Goal: Ask a question: Seek information or help from site administrators or community

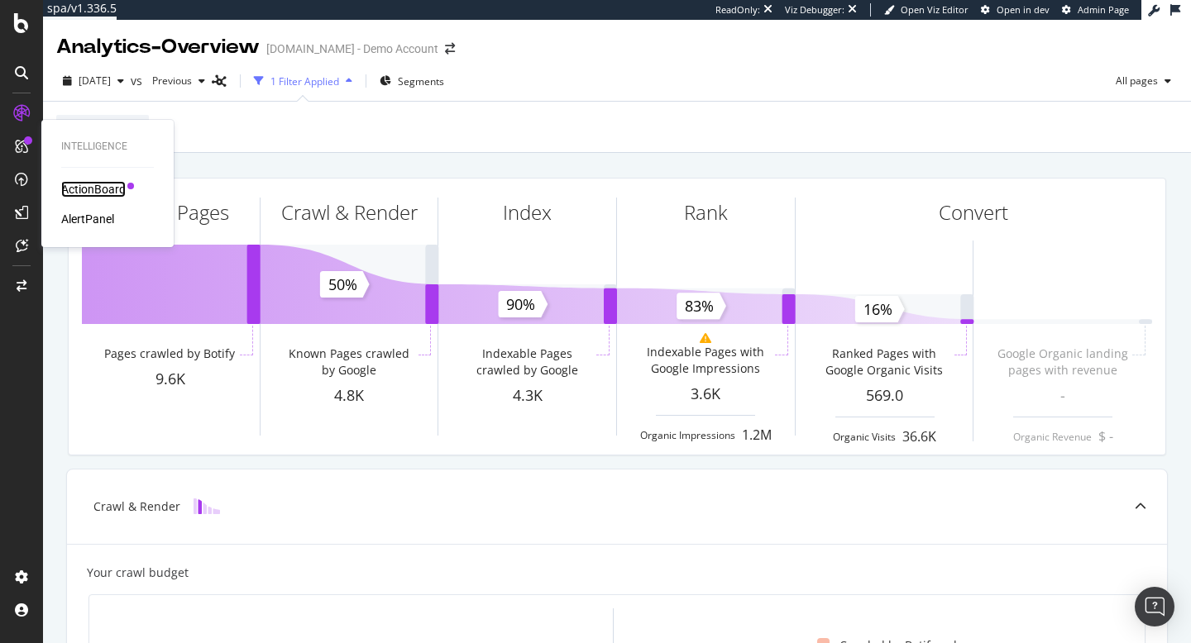
click at [90, 188] on div "ActionBoard" at bounding box center [93, 189] width 64 height 17
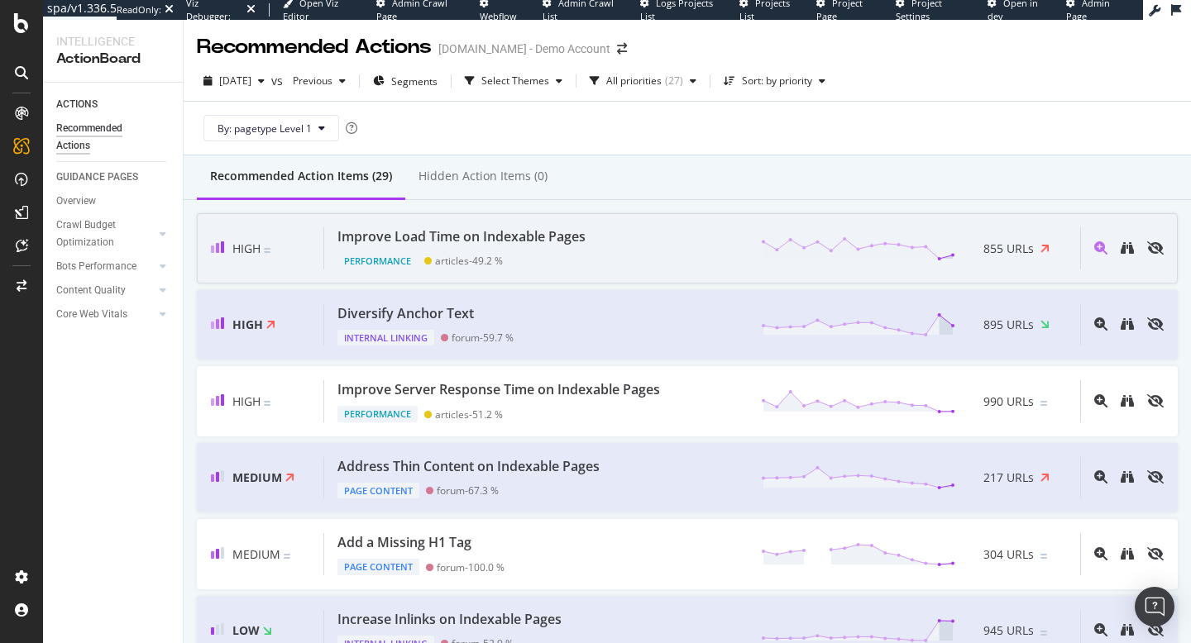
click at [565, 239] on div "Improve Load Time on Indexable Pages" at bounding box center [461, 236] width 248 height 19
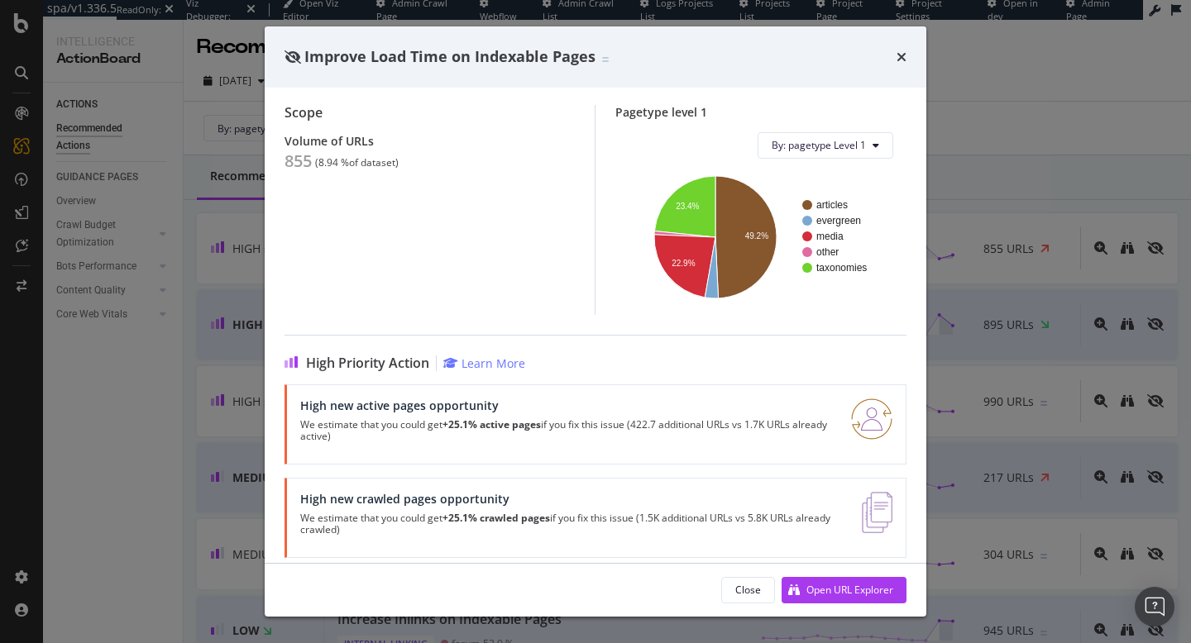
scroll to position [155, 0]
click at [950, 117] on div "Improve Load Time on Indexable Pages Performance | The load time is the time it…" at bounding box center [595, 321] width 1191 height 643
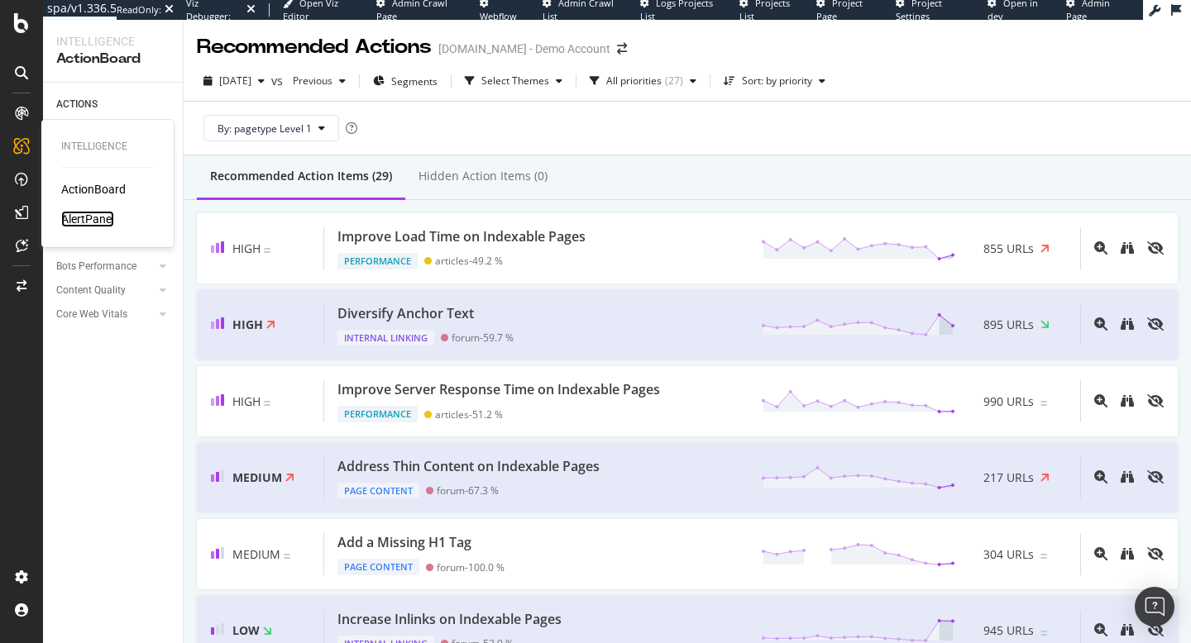
click at [93, 217] on div "AlertPanel" at bounding box center [87, 219] width 53 height 17
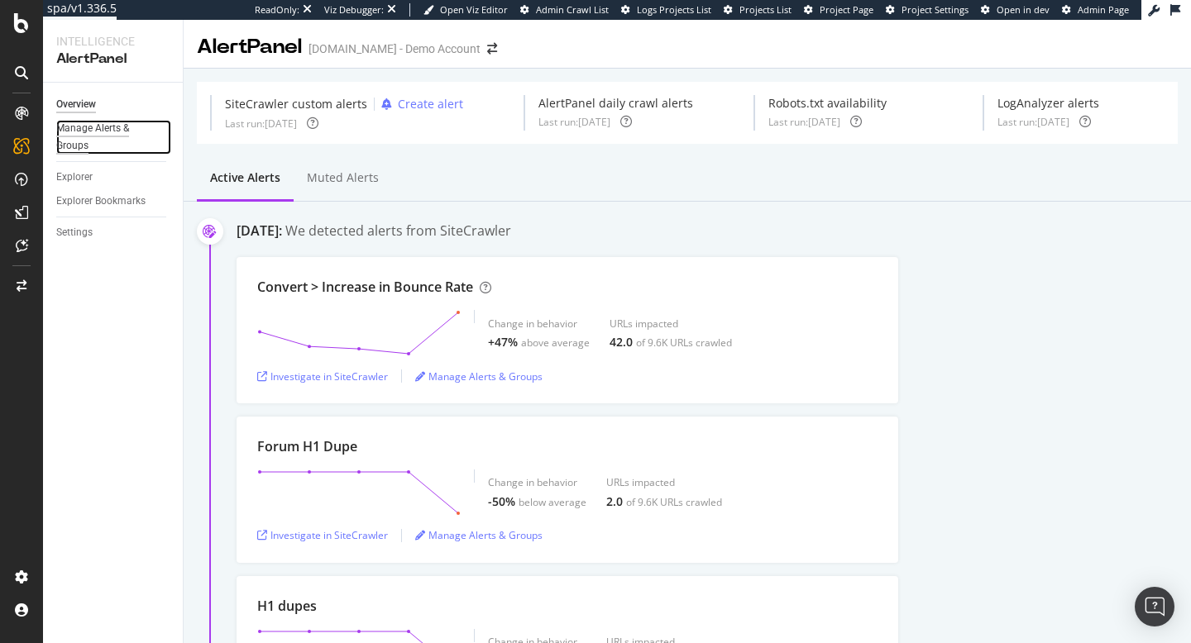
click at [74, 136] on div "Manage Alerts & Groups" at bounding box center [105, 137] width 99 height 35
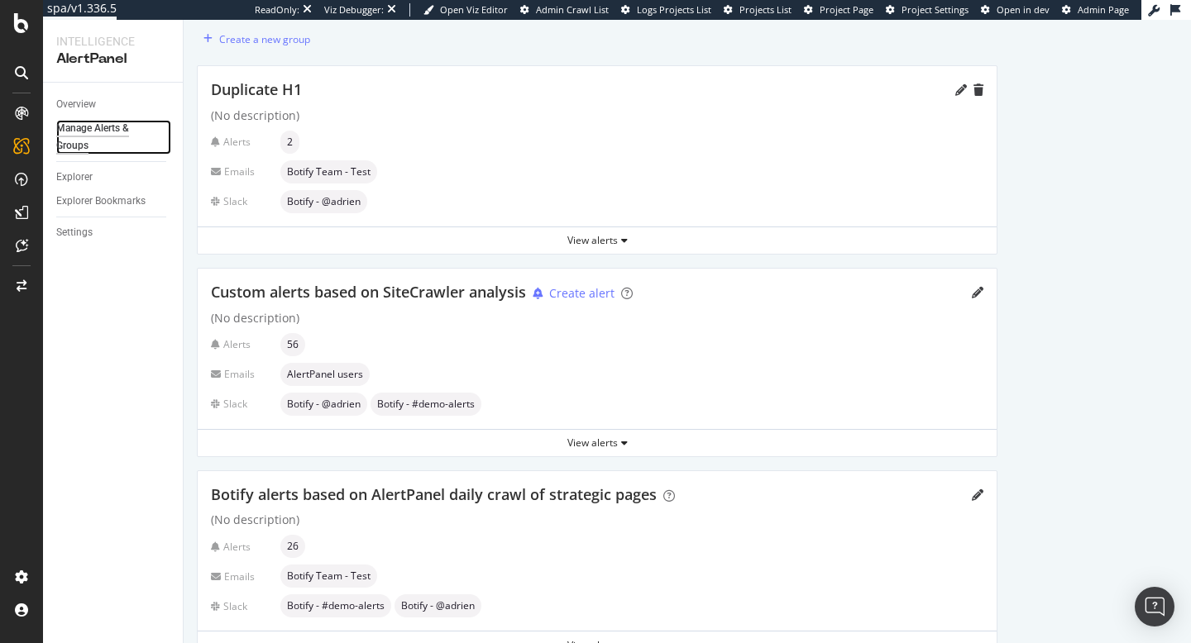
scroll to position [38, 0]
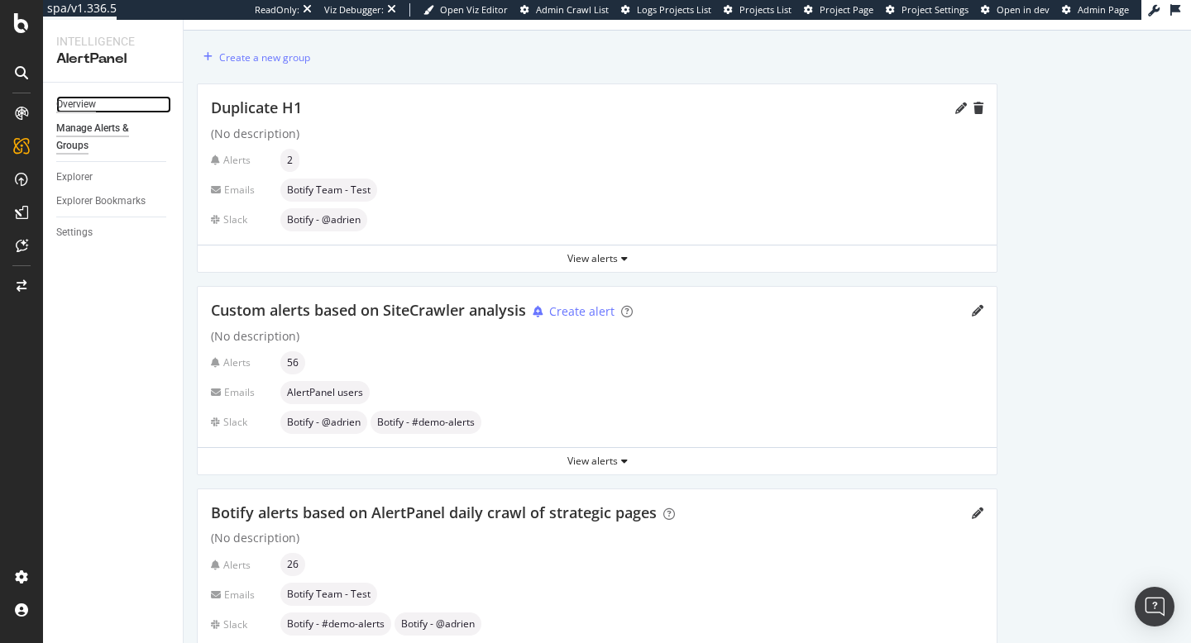
click at [91, 105] on div "Overview" at bounding box center [76, 104] width 40 height 17
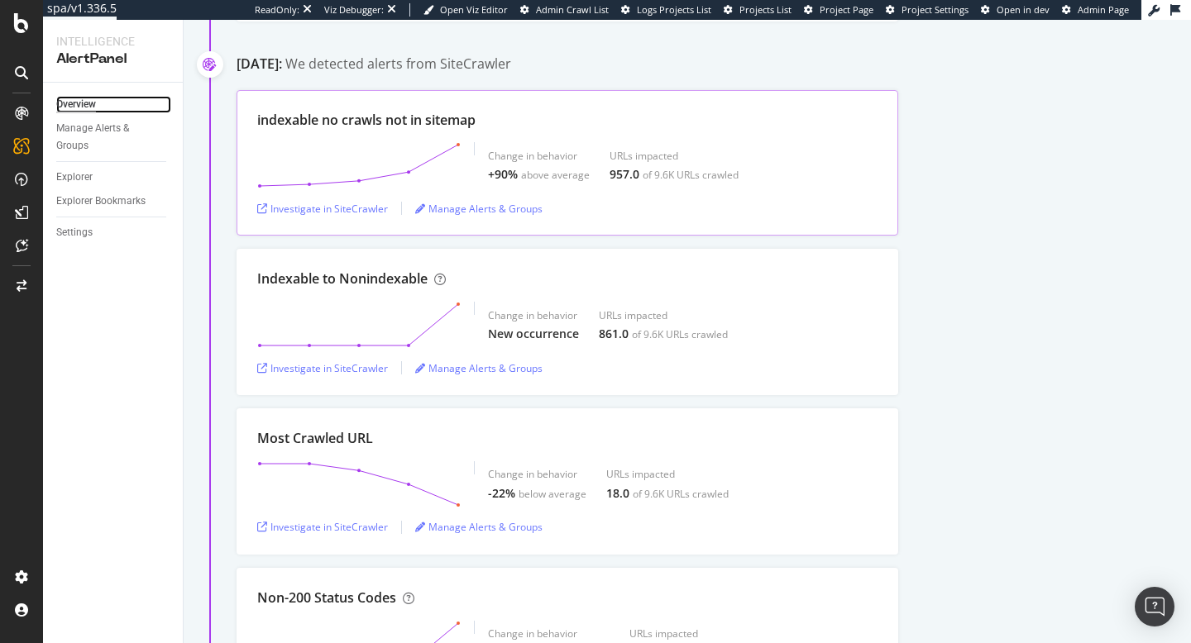
scroll to position [887, 0]
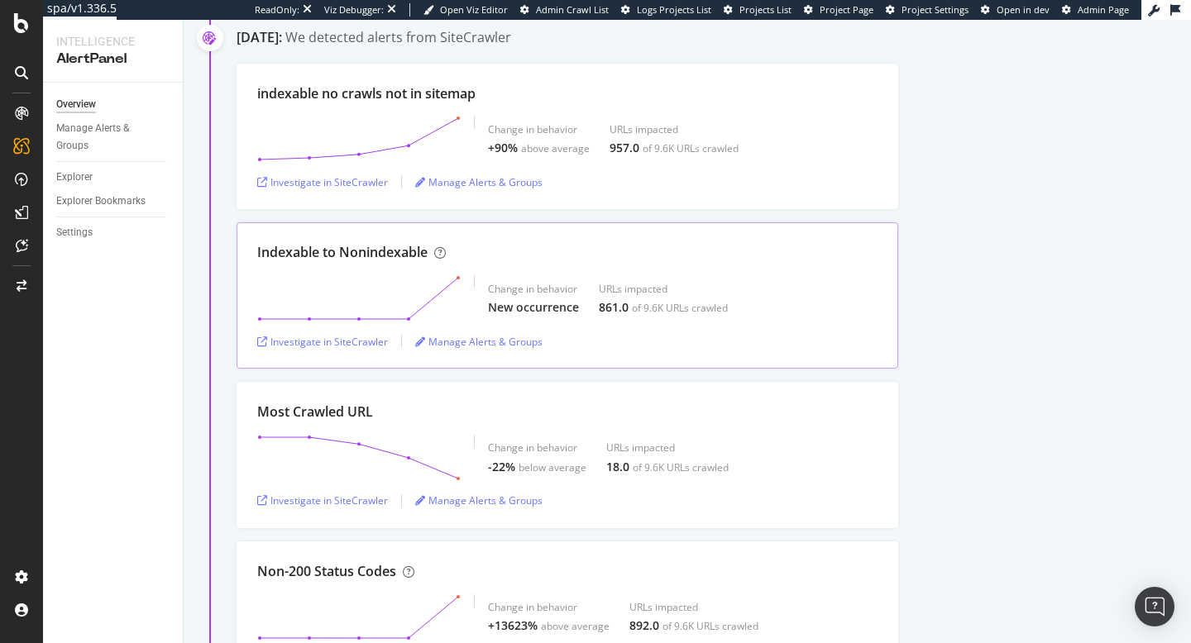
click at [360, 252] on div "Indexable to Nonindexable" at bounding box center [342, 252] width 170 height 19
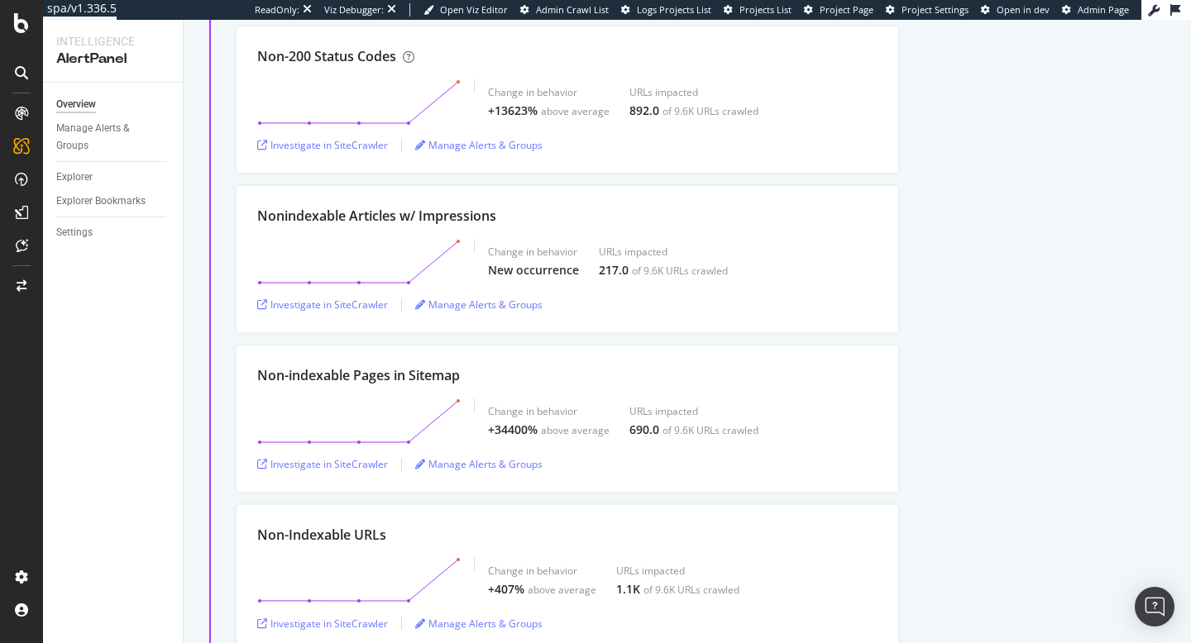
scroll to position [1406, 0]
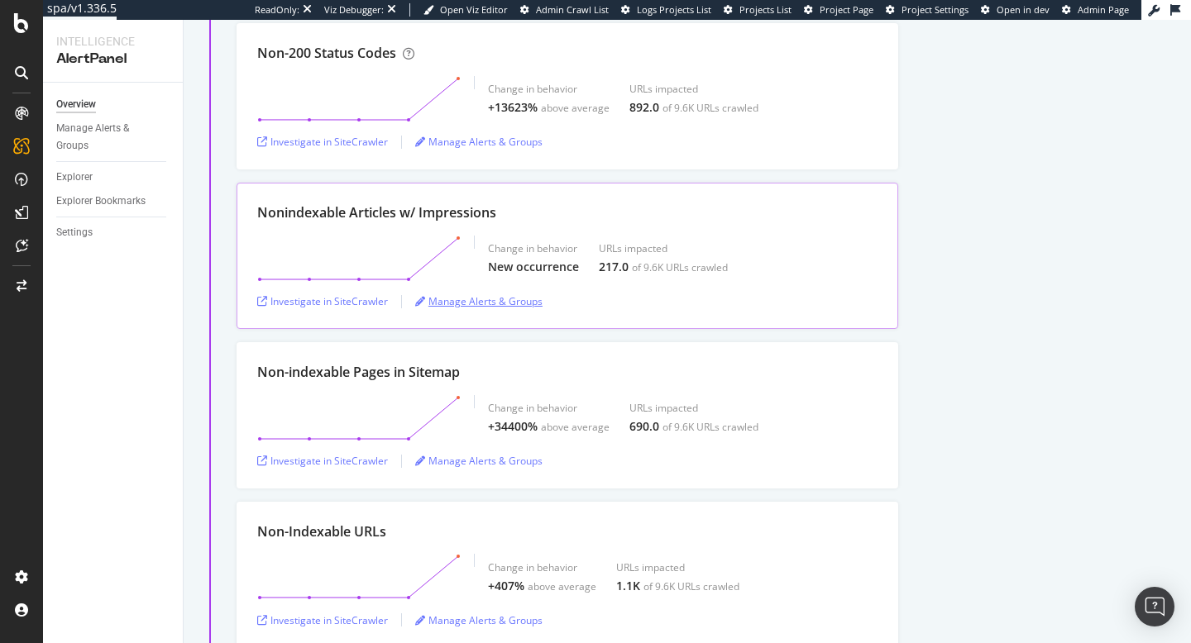
click at [483, 302] on div "Manage Alerts & Groups" at bounding box center [478, 301] width 127 height 14
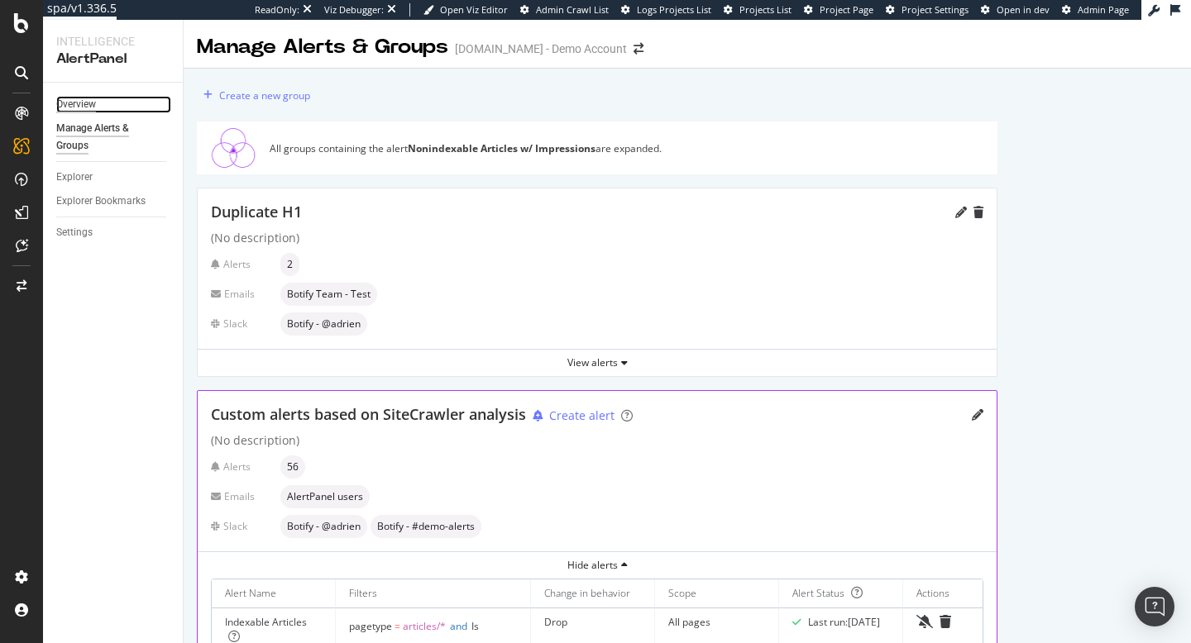
click at [64, 102] on div "Overview" at bounding box center [76, 104] width 40 height 17
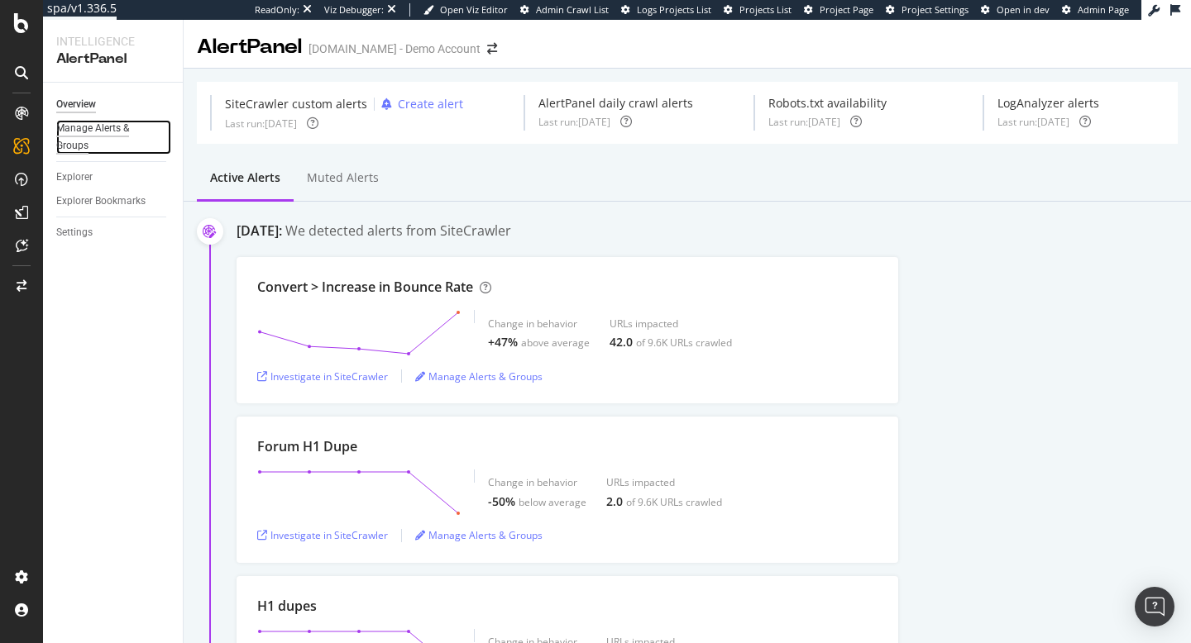
click at [81, 132] on div "Manage Alerts & Groups" at bounding box center [105, 137] width 99 height 35
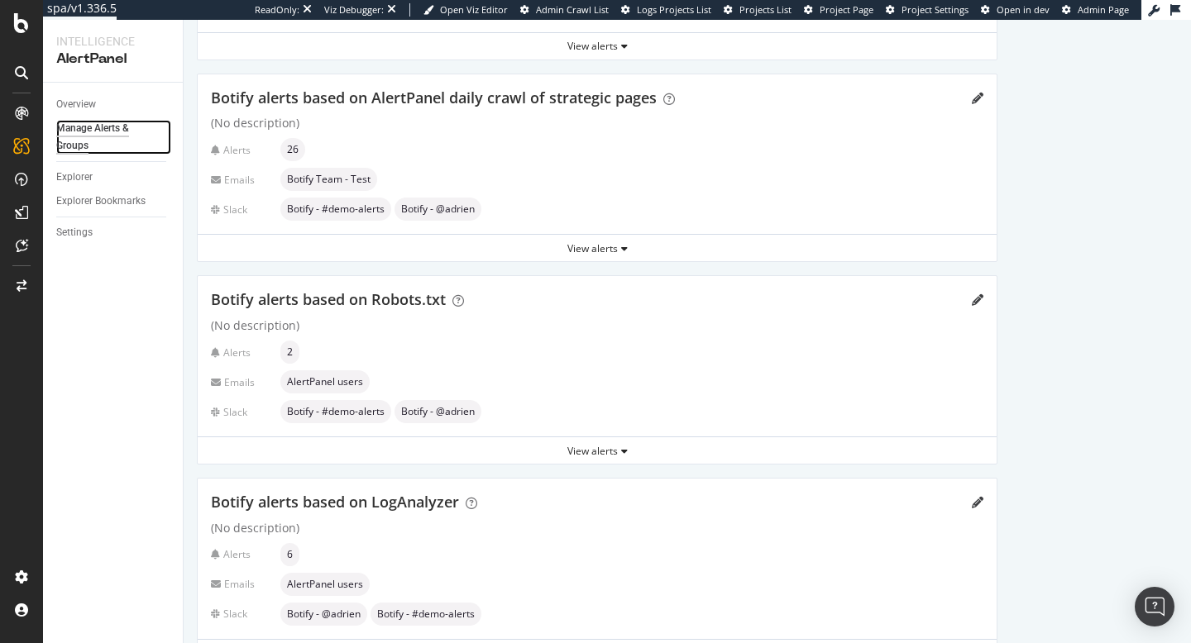
scroll to position [504, 0]
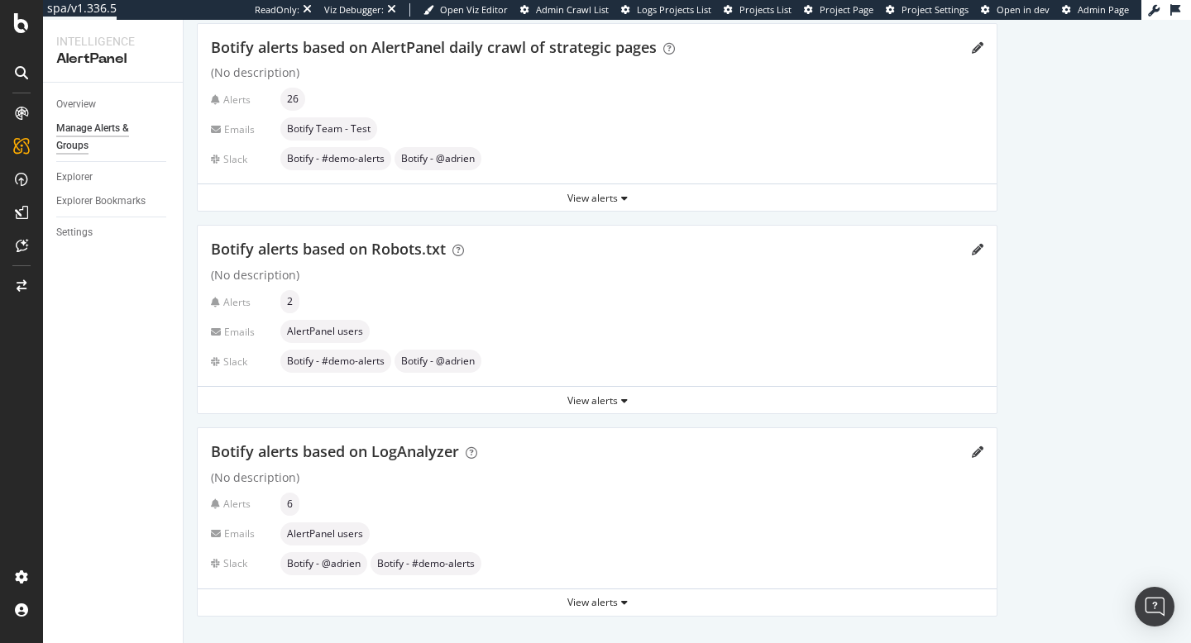
click at [366, 265] on div "Botify alerts based on Robots.txt (No description) Alerts 2 Emails AlertPanel u…" at bounding box center [597, 306] width 799 height 160
click at [381, 252] on span "Botify alerts based on Robots.txt" at bounding box center [328, 249] width 235 height 20
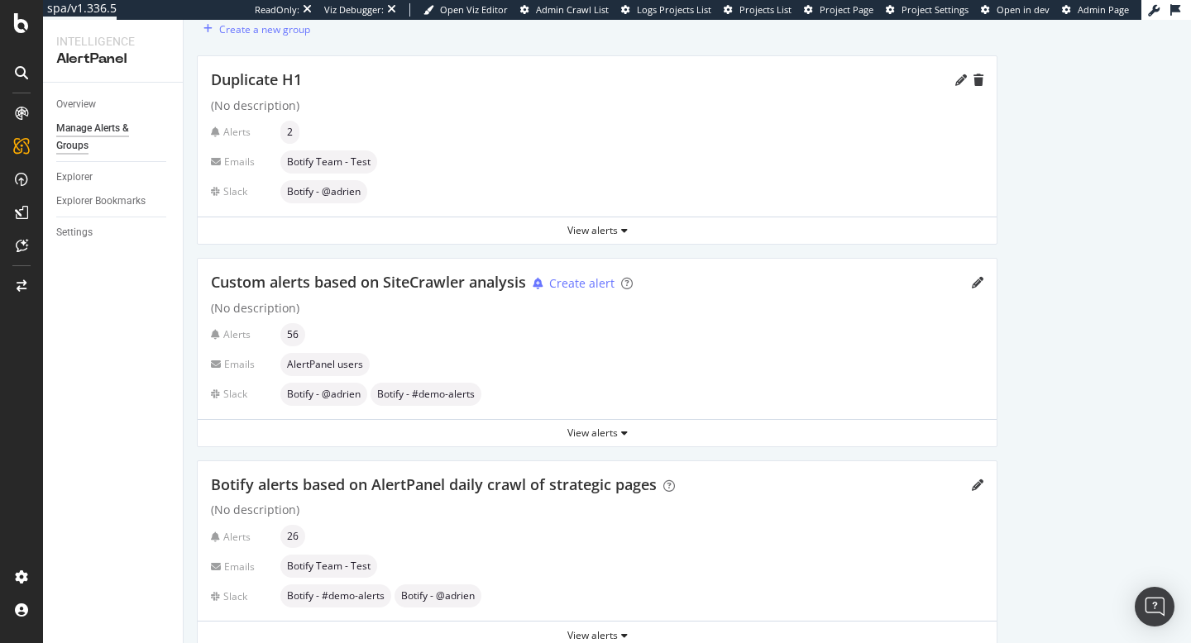
scroll to position [0, 0]
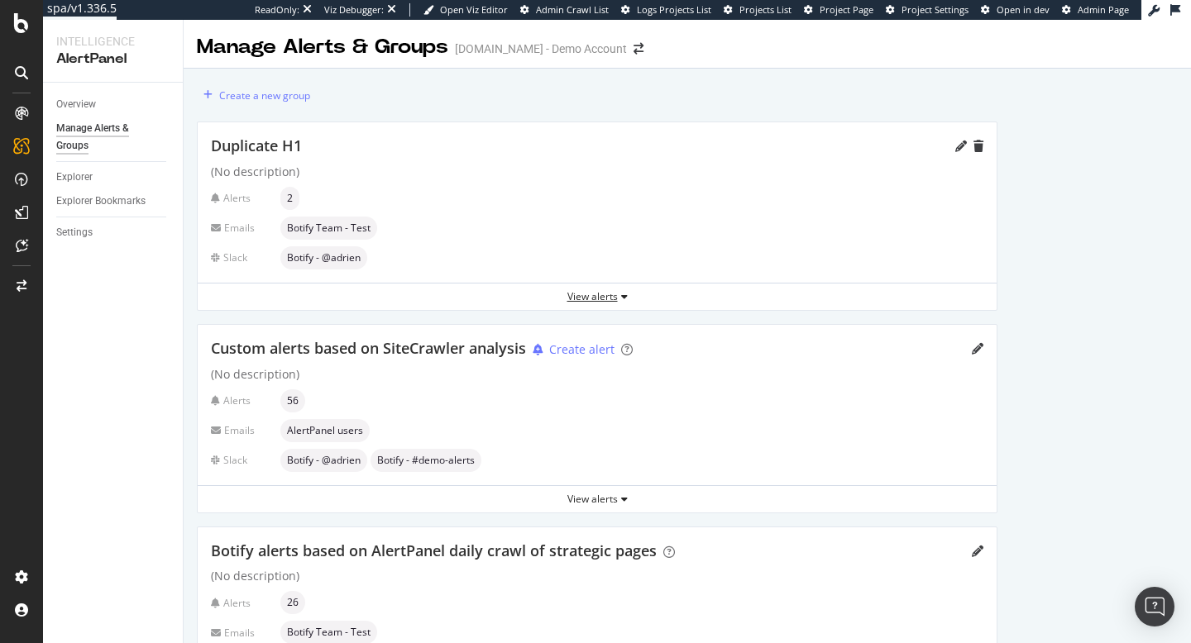
click at [621, 294] on icon "button" at bounding box center [624, 297] width 7 height 10
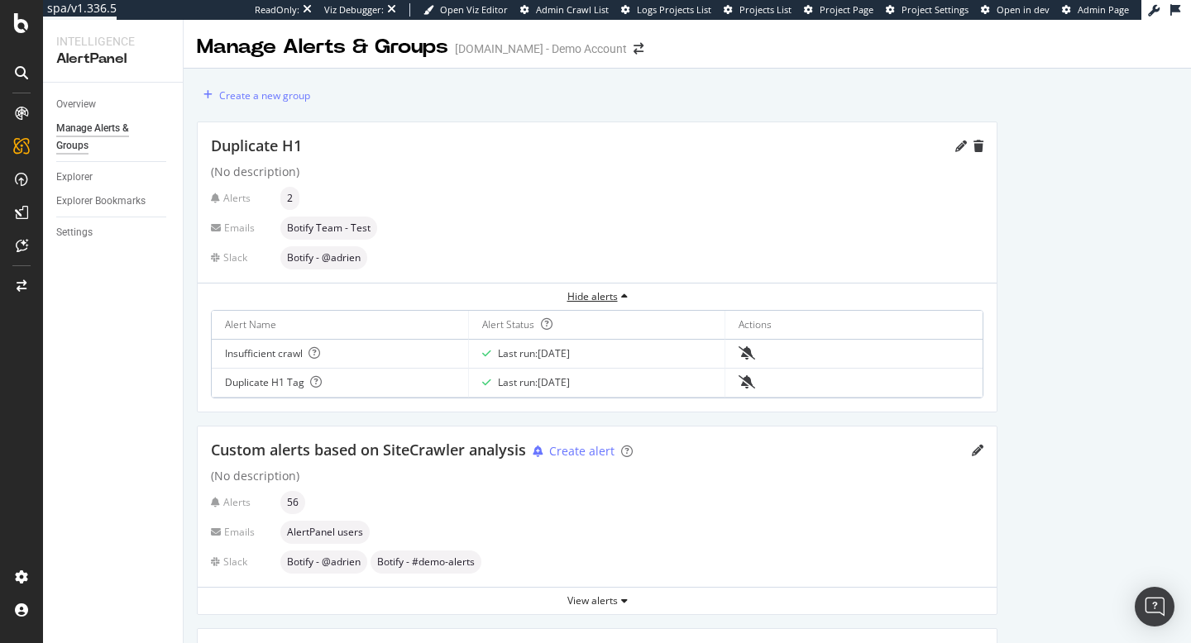
click at [625, 300] on icon "button" at bounding box center [624, 297] width 7 height 10
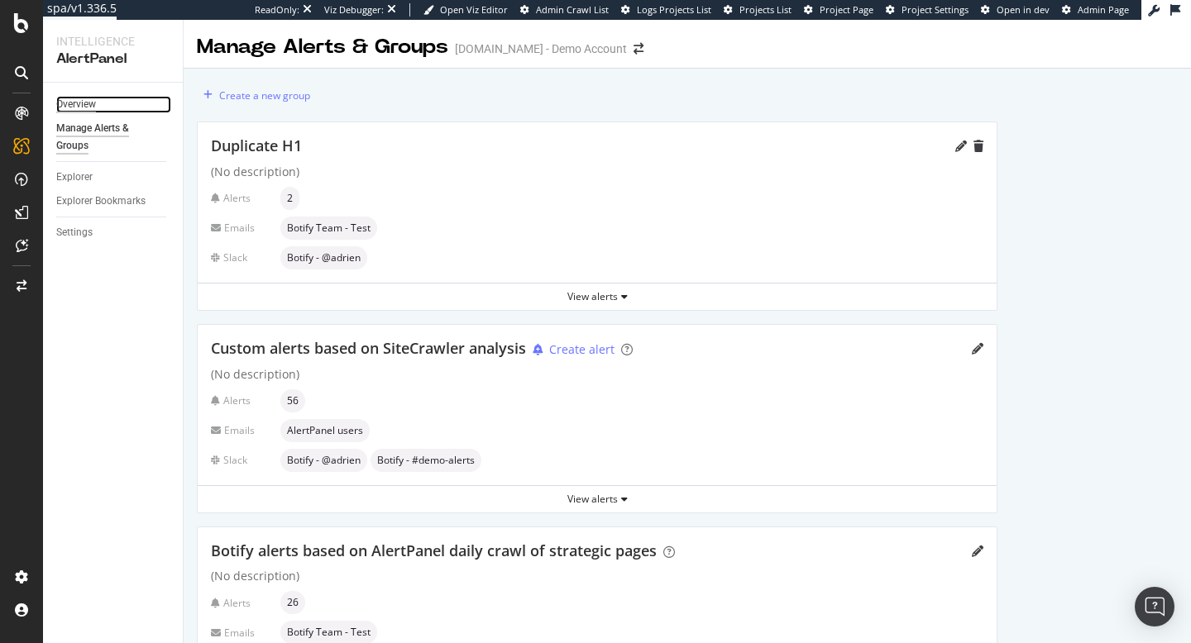
click at [92, 103] on div "Overview" at bounding box center [76, 104] width 40 height 17
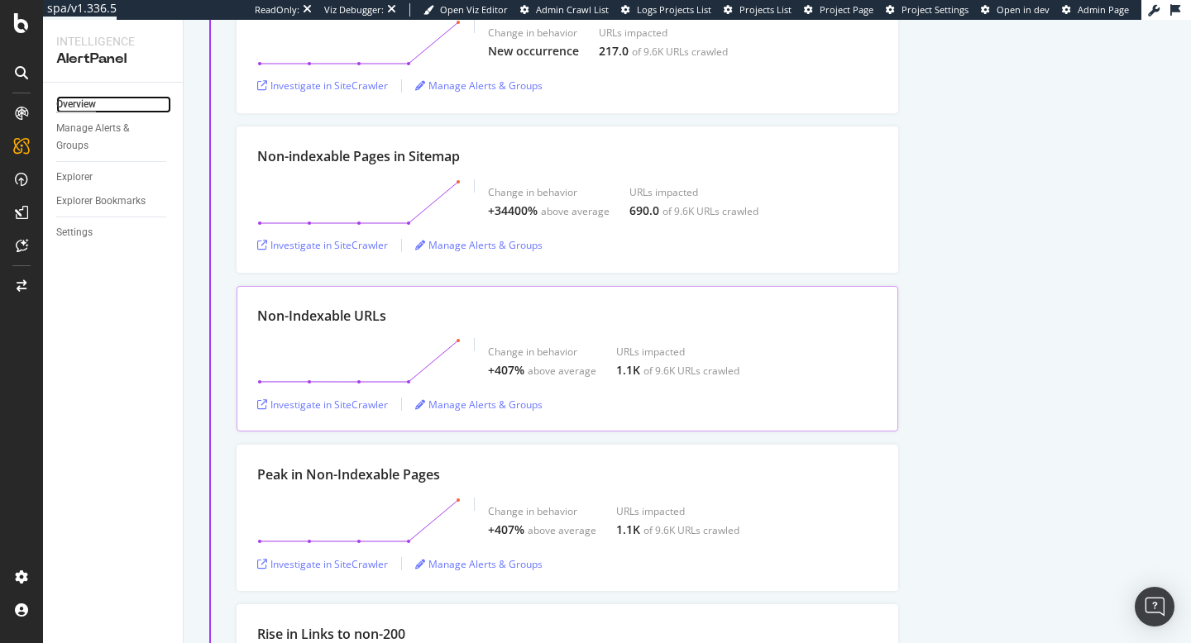
scroll to position [1556, 0]
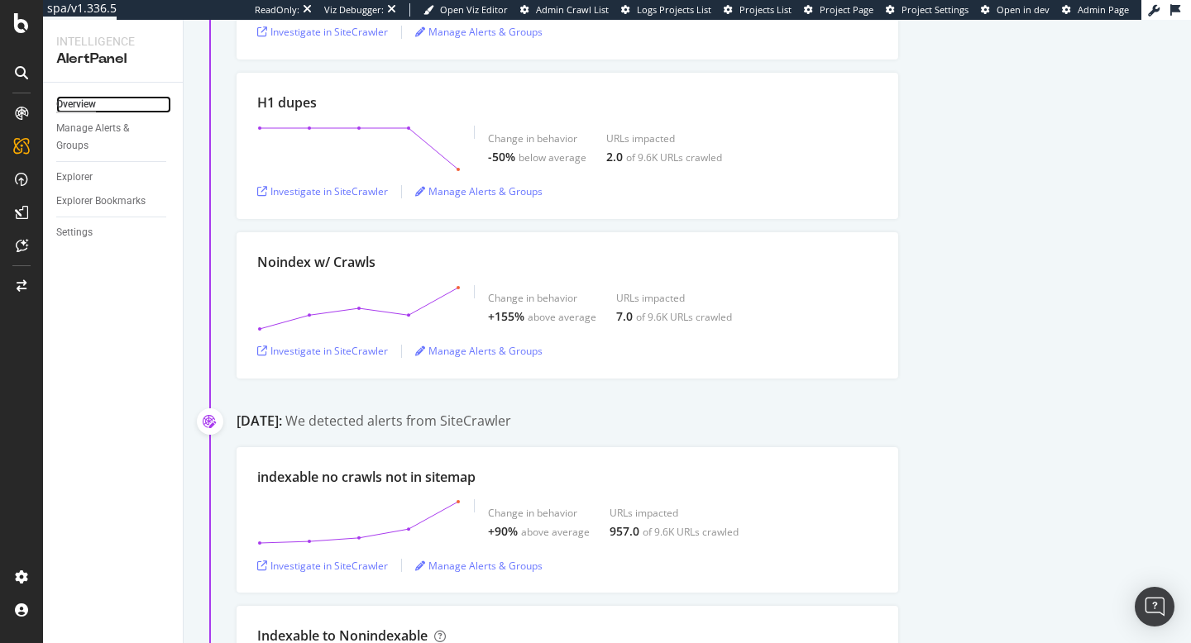
scroll to position [1556, 0]
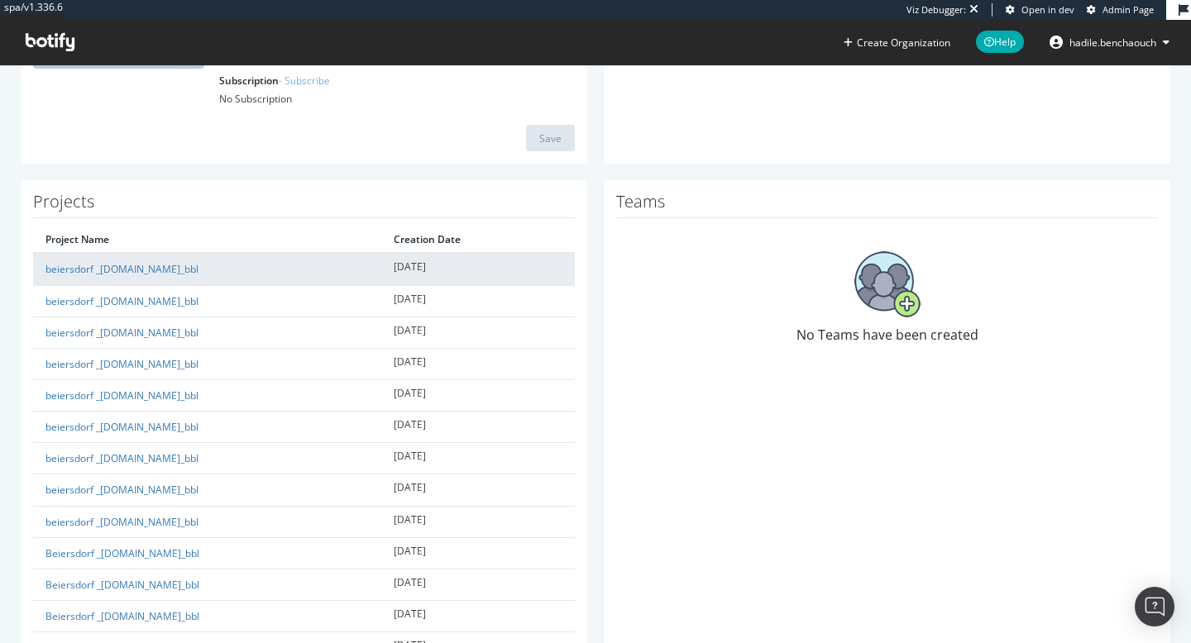
scroll to position [283, 0]
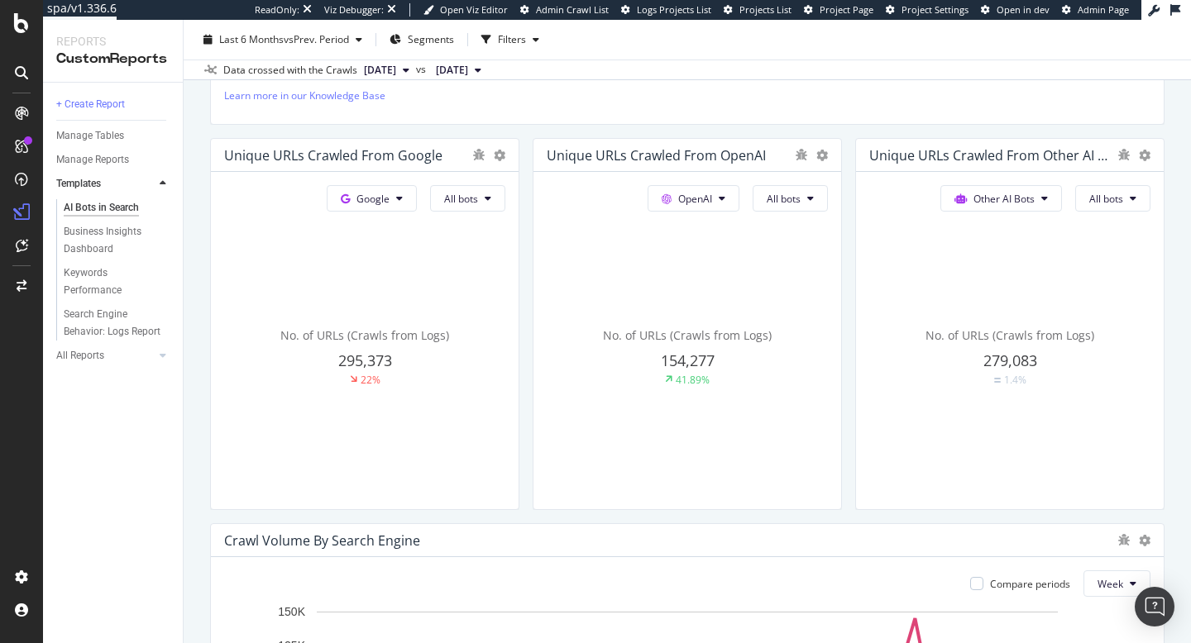
scroll to position [404, 0]
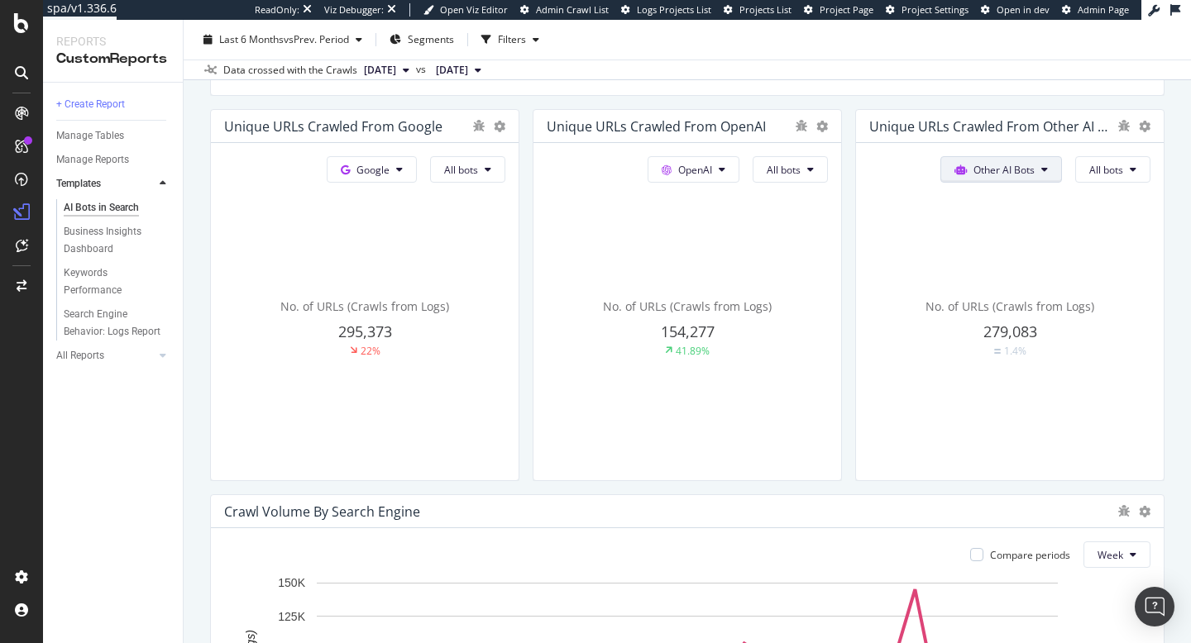
click at [389, 166] on span "Other AI Bots" at bounding box center [372, 170] width 33 height 14
click at [518, 154] on div "OpenAI All bots No. of URLs (Crawls from Logs) 154,277 41.89%" at bounding box center [365, 311] width 308 height 337
click at [389, 165] on span "OpenAI" at bounding box center [372, 170] width 33 height 14
click at [518, 214] on div "OpenAI All bots No. of URLs (Crawls from Logs) 154,277 41.89%" at bounding box center [365, 311] width 308 height 337
click at [505, 161] on button "All bots" at bounding box center [467, 169] width 75 height 26
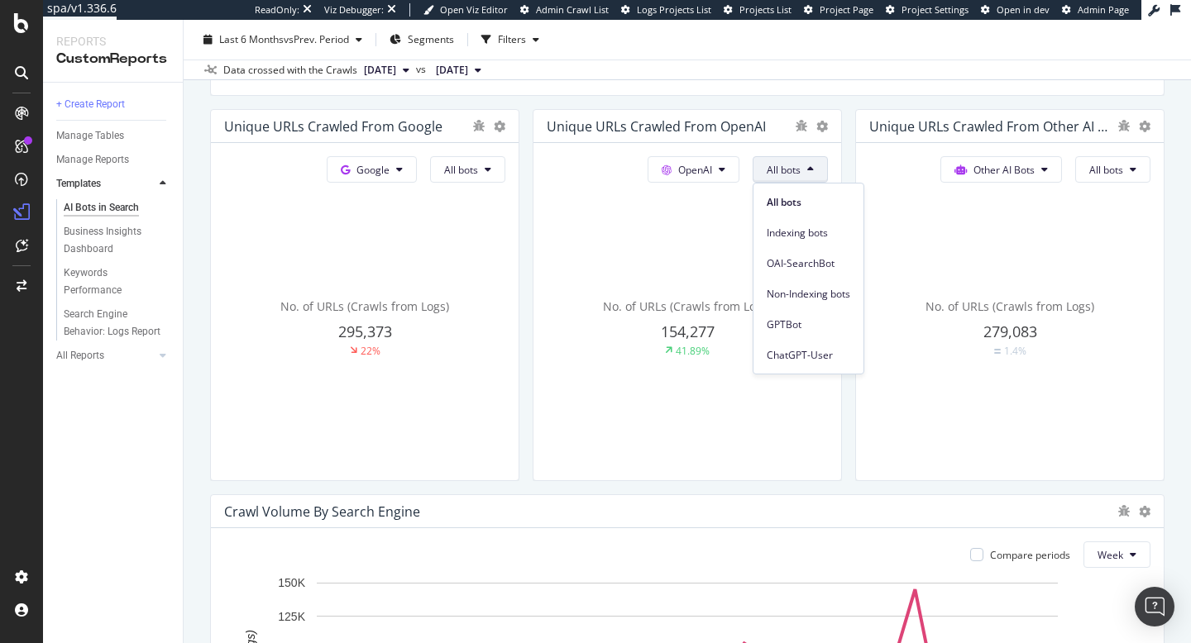
click at [505, 204] on div "No. of URLs (Crawls from Logs) 279,083 1.4%" at bounding box center [364, 328] width 281 height 278
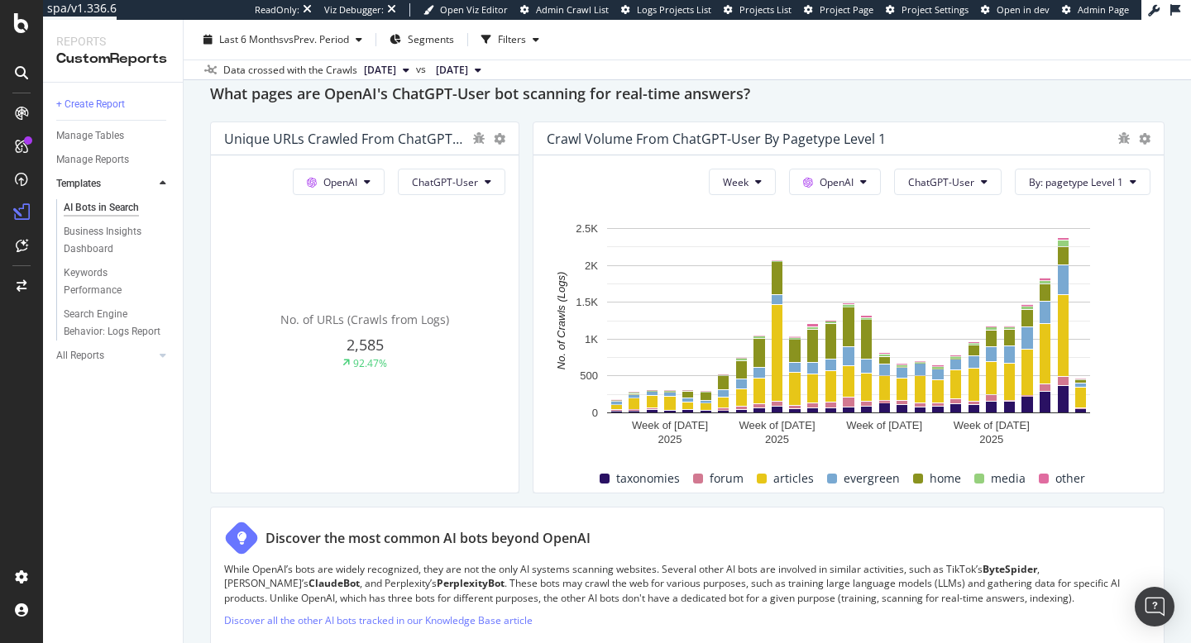
scroll to position [1865, 0]
click at [754, 189] on button "Week" at bounding box center [742, 181] width 67 height 26
click at [747, 275] on span "Month" at bounding box center [741, 275] width 30 height 15
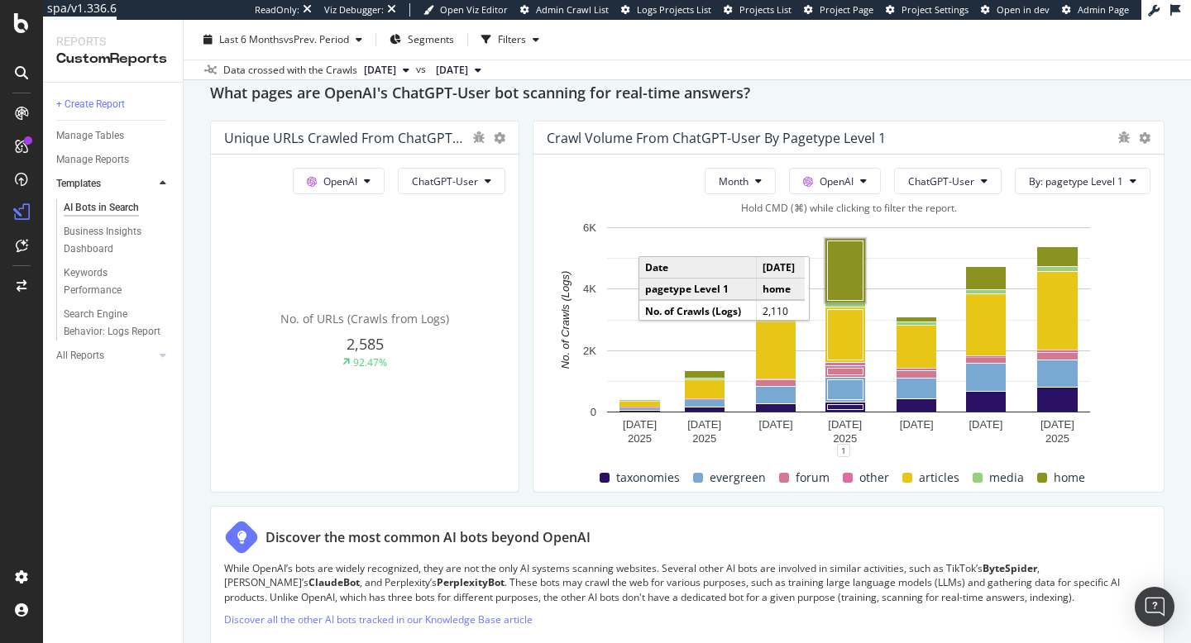
click at [856, 274] on rect "A chart." at bounding box center [846, 271] width 36 height 60
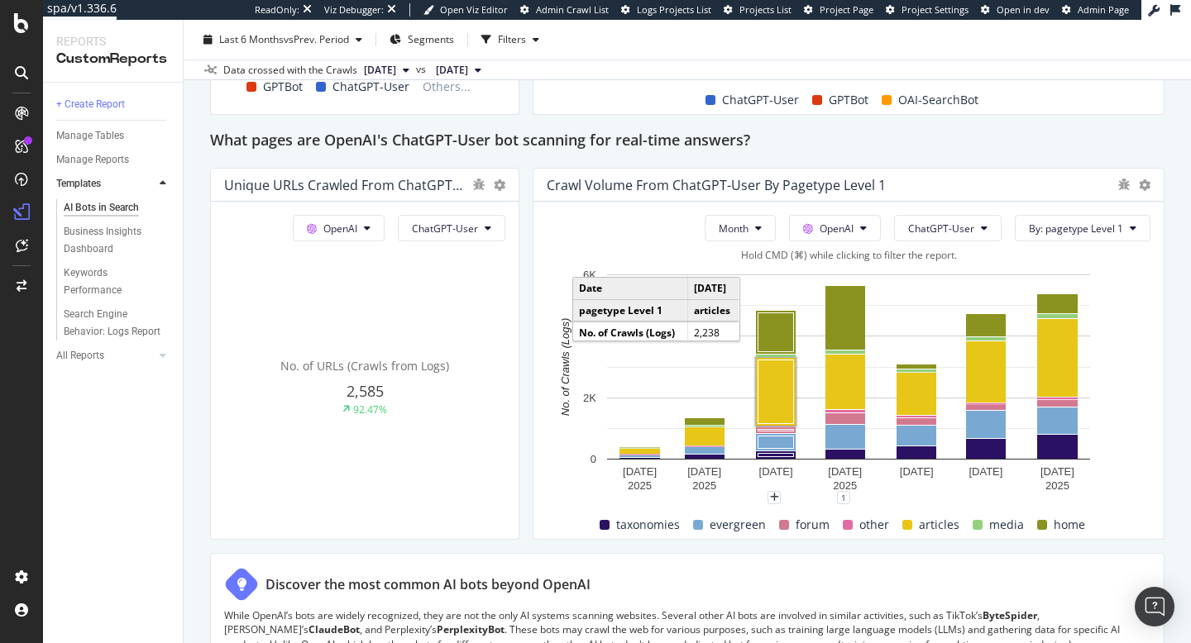
scroll to position [1843, 0]
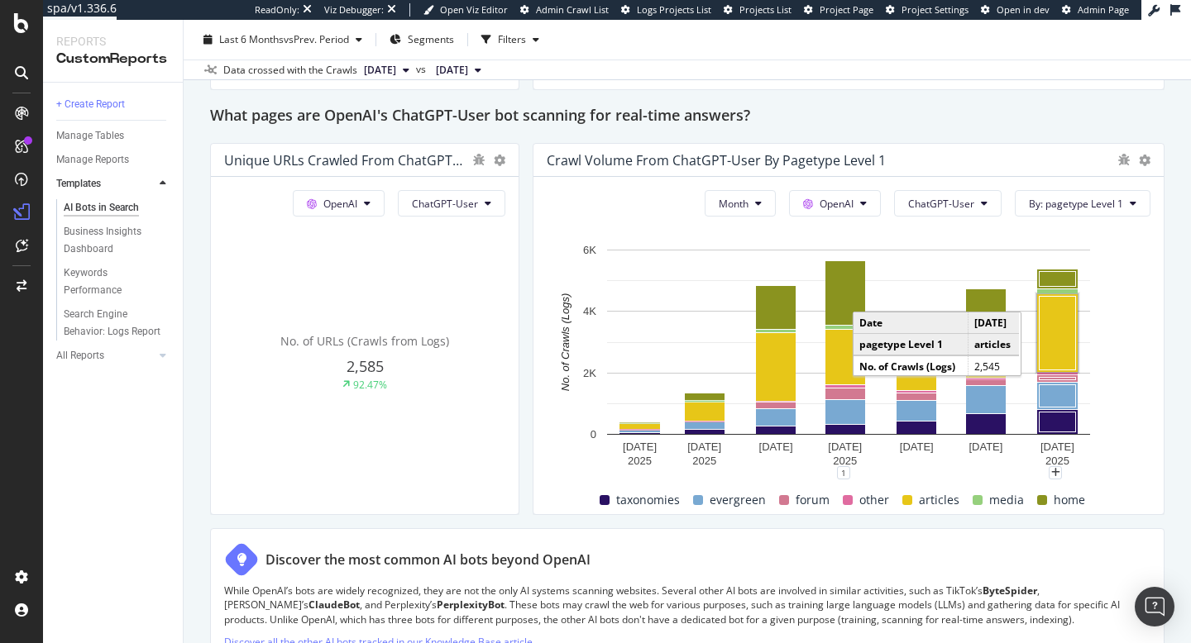
click at [1061, 331] on rect "A chart." at bounding box center [1057, 334] width 36 height 74
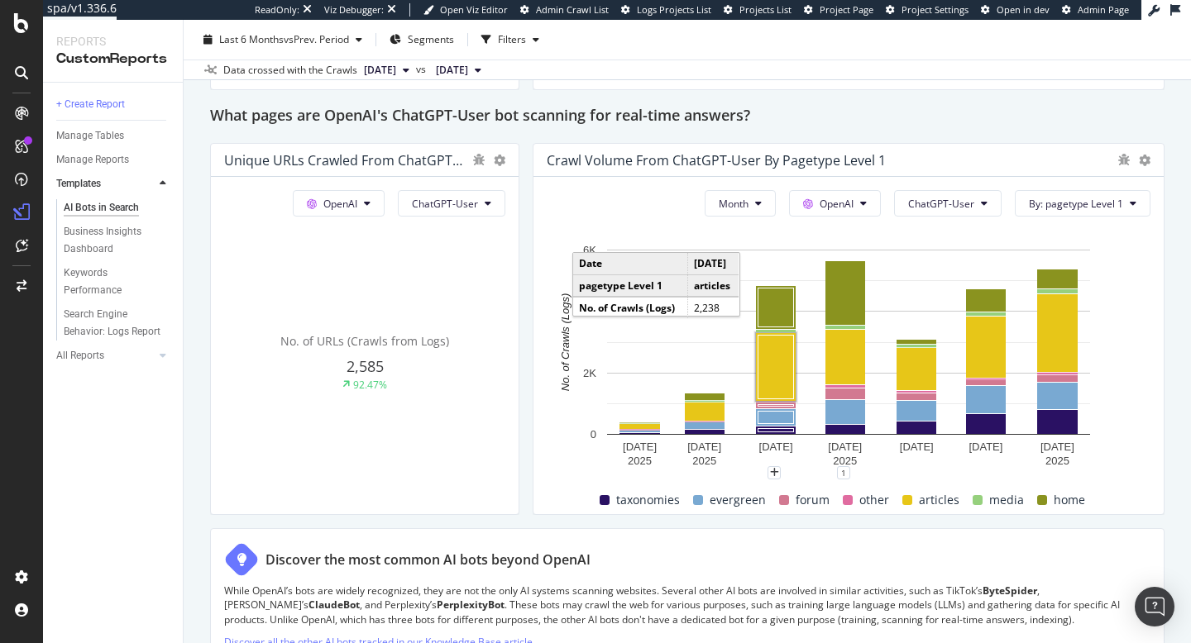
click at [780, 357] on rect "A chart." at bounding box center [776, 368] width 36 height 64
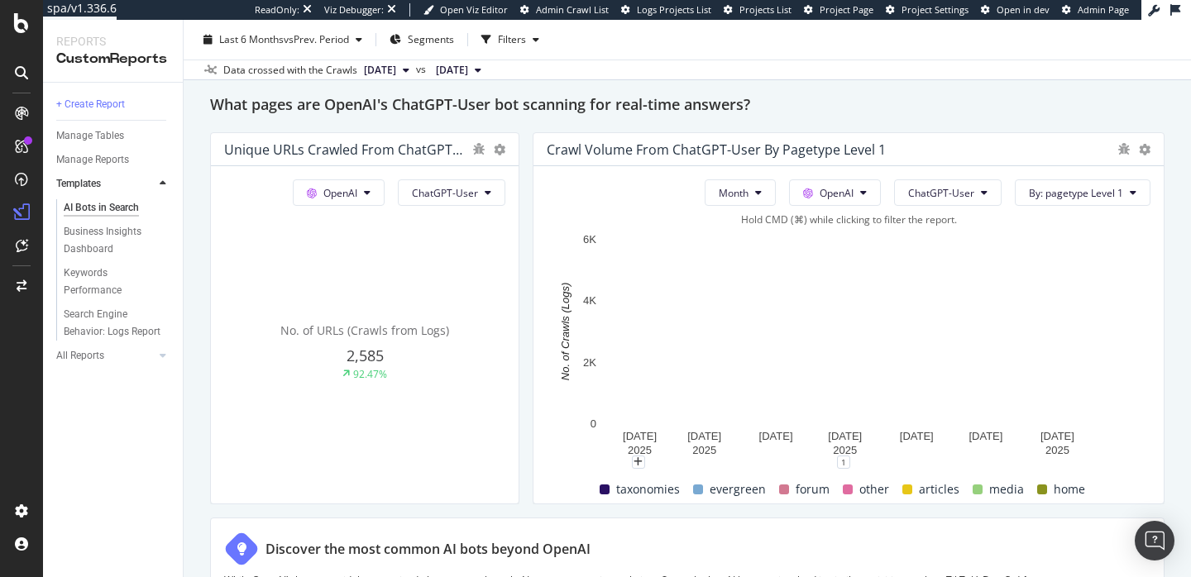
scroll to position [1862, 0]
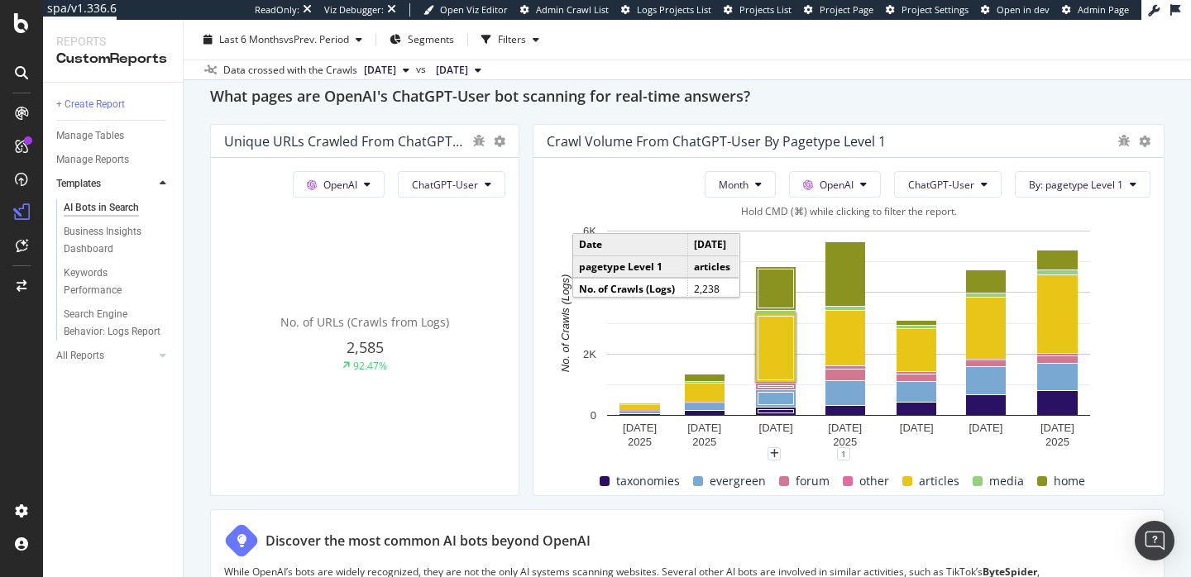
click at [770, 351] on rect "A chart." at bounding box center [776, 349] width 36 height 64
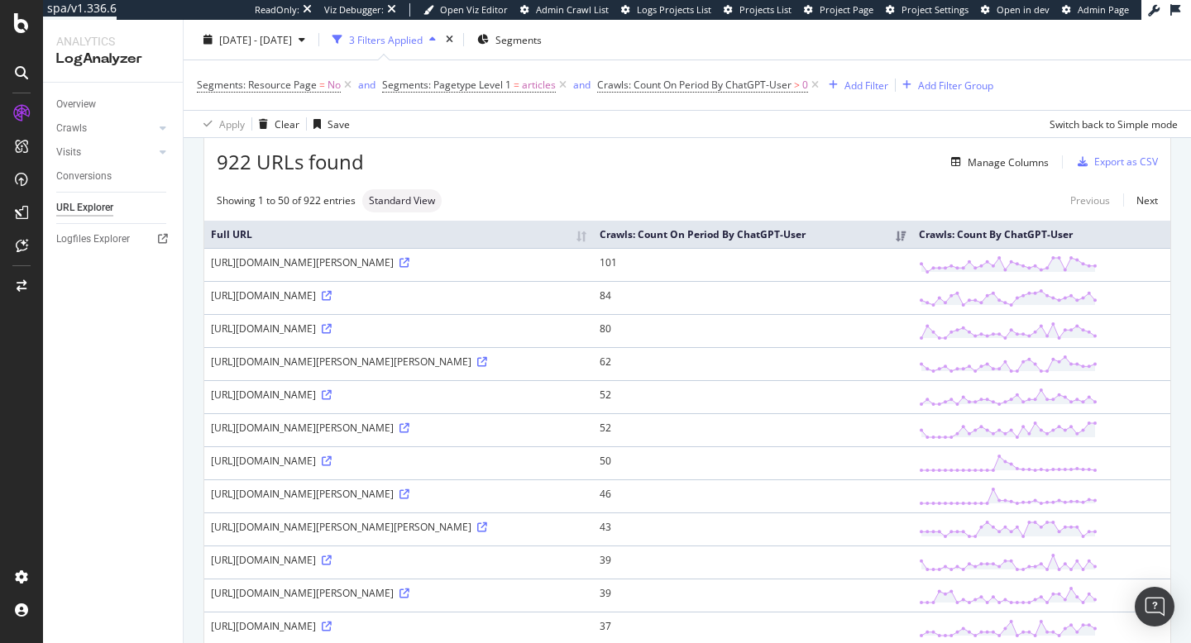
scroll to position [76, 0]
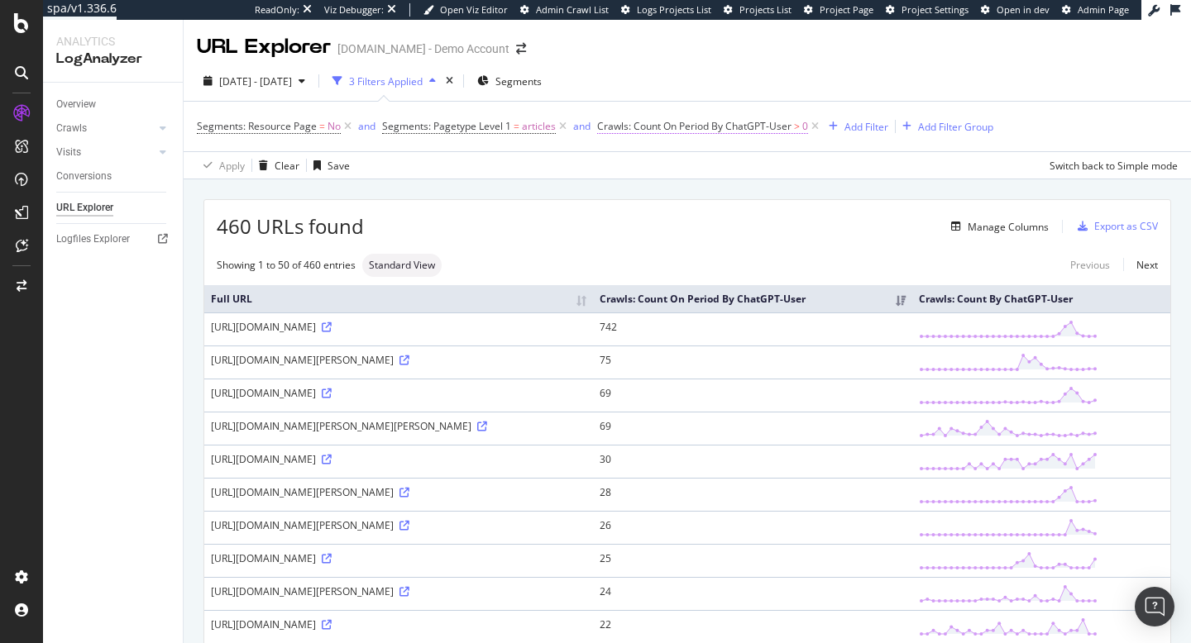
click at [761, 125] on span "Crawls: Count On Period By ChatGPT-User" at bounding box center [694, 126] width 194 height 14
click at [671, 193] on icon at bounding box center [676, 193] width 12 height 10
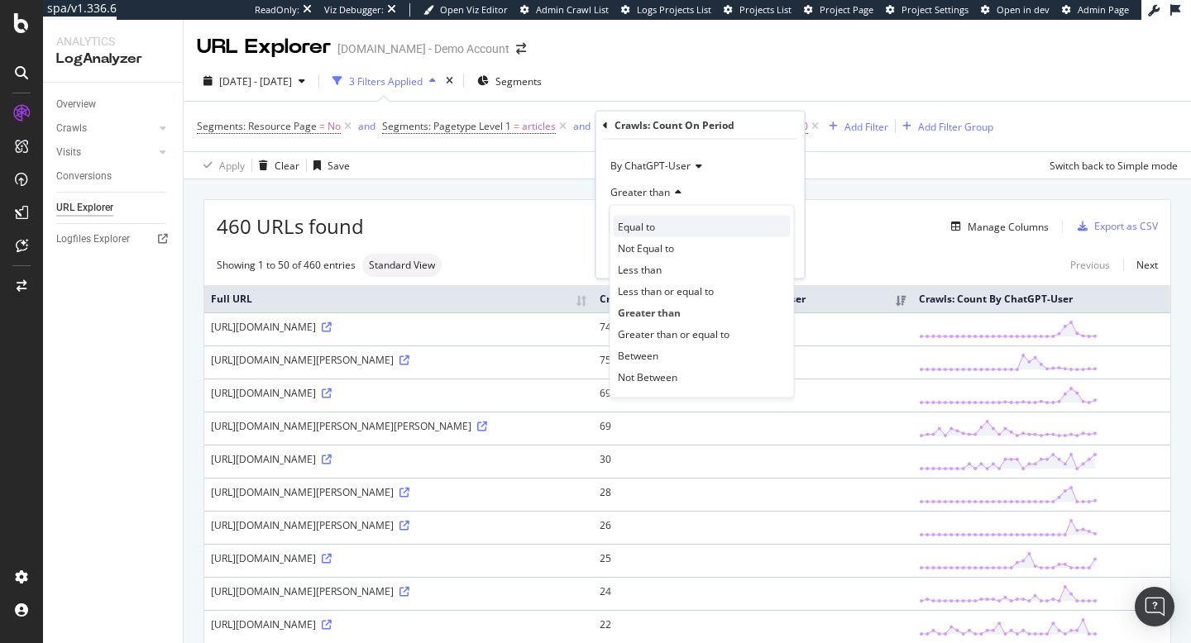
click at [631, 223] on span "Equal to" at bounding box center [636, 226] width 37 height 14
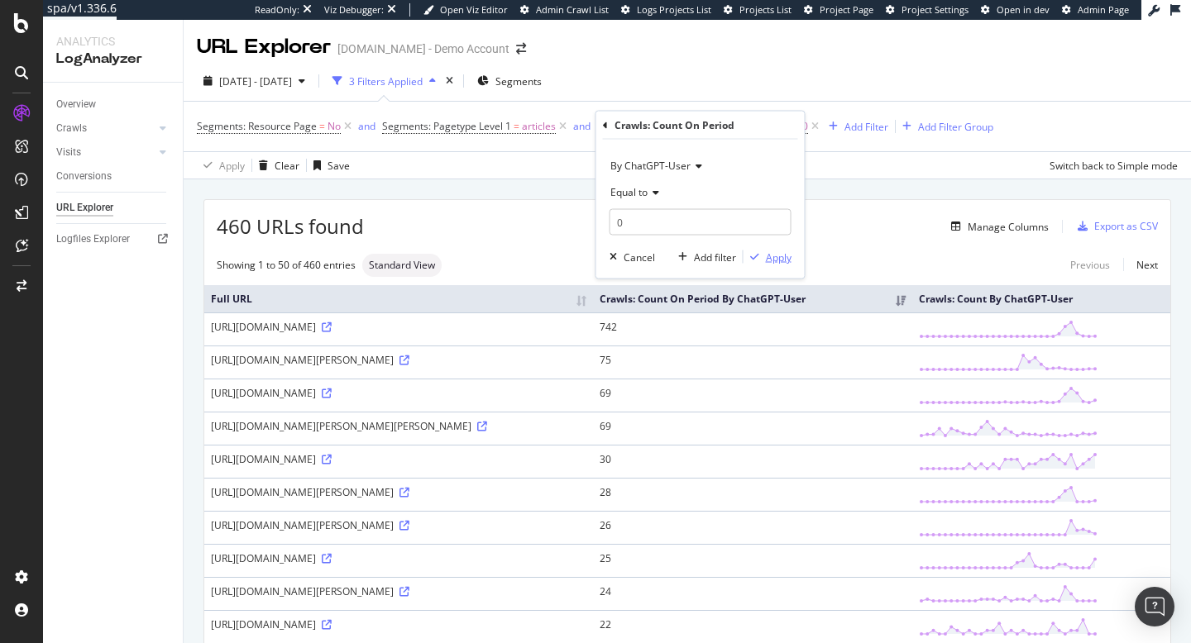
click at [767, 256] on div "Apply" at bounding box center [779, 257] width 26 height 14
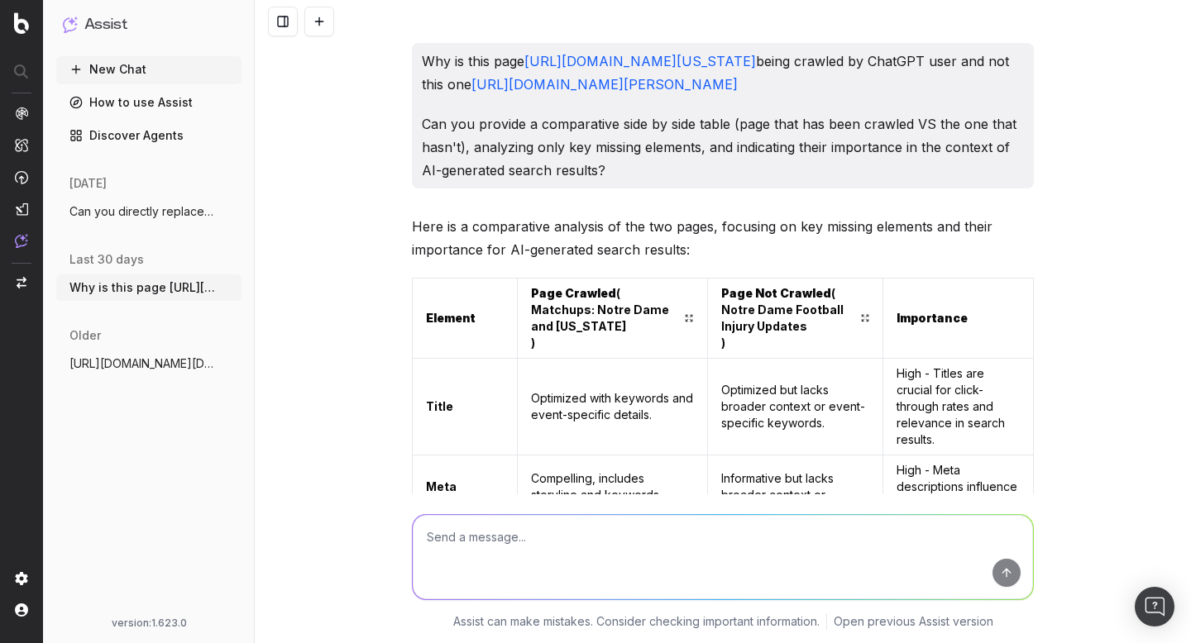
scroll to position [3622, 0]
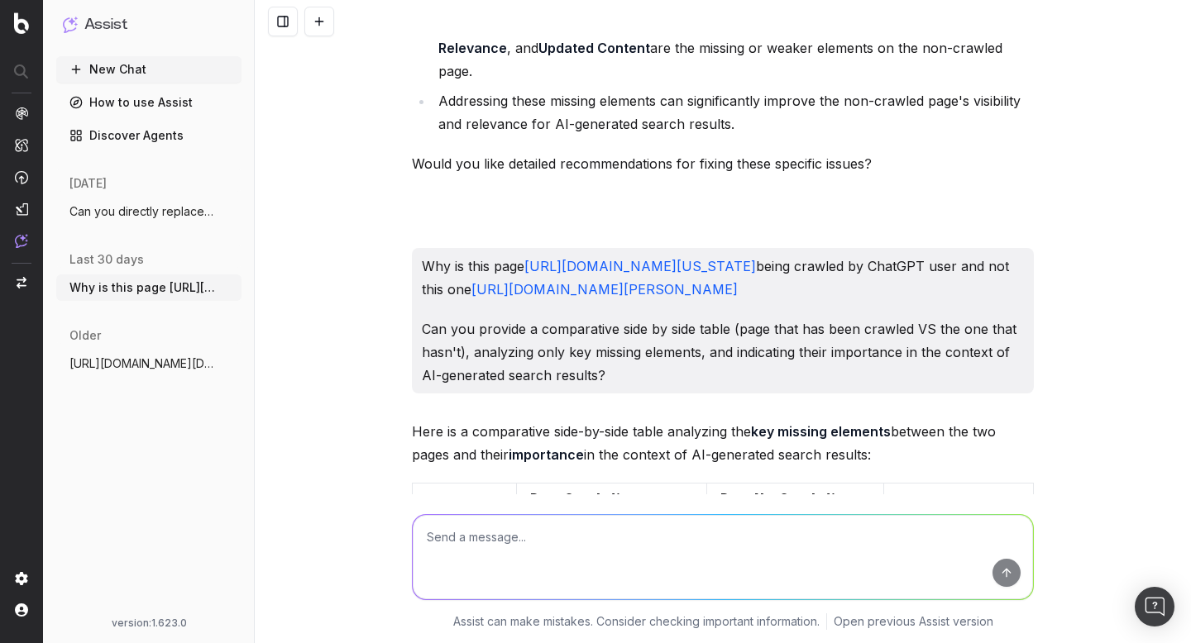
click at [361, 136] on div "Why is this page [URL][DOMAIN_NAME][US_STATE] being crawled by ChatGPT user and…" at bounding box center [723, 321] width 936 height 643
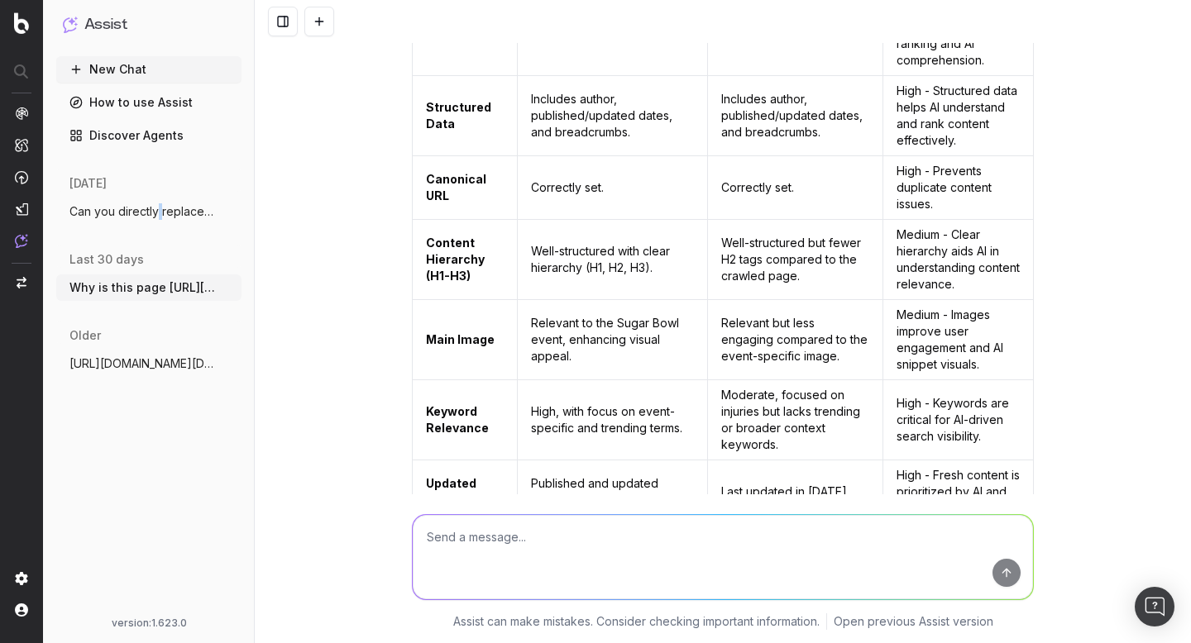
scroll to position [0, 0]
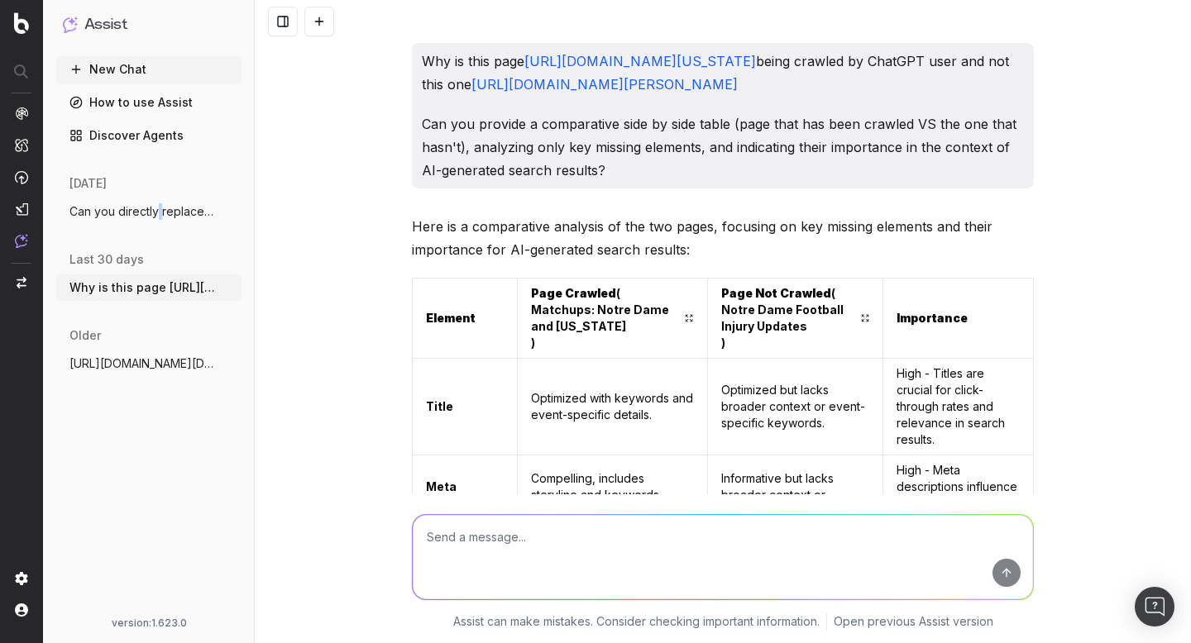
click at [154, 207] on span "Can you directly replace my 301s with th" at bounding box center [142, 211] width 146 height 17
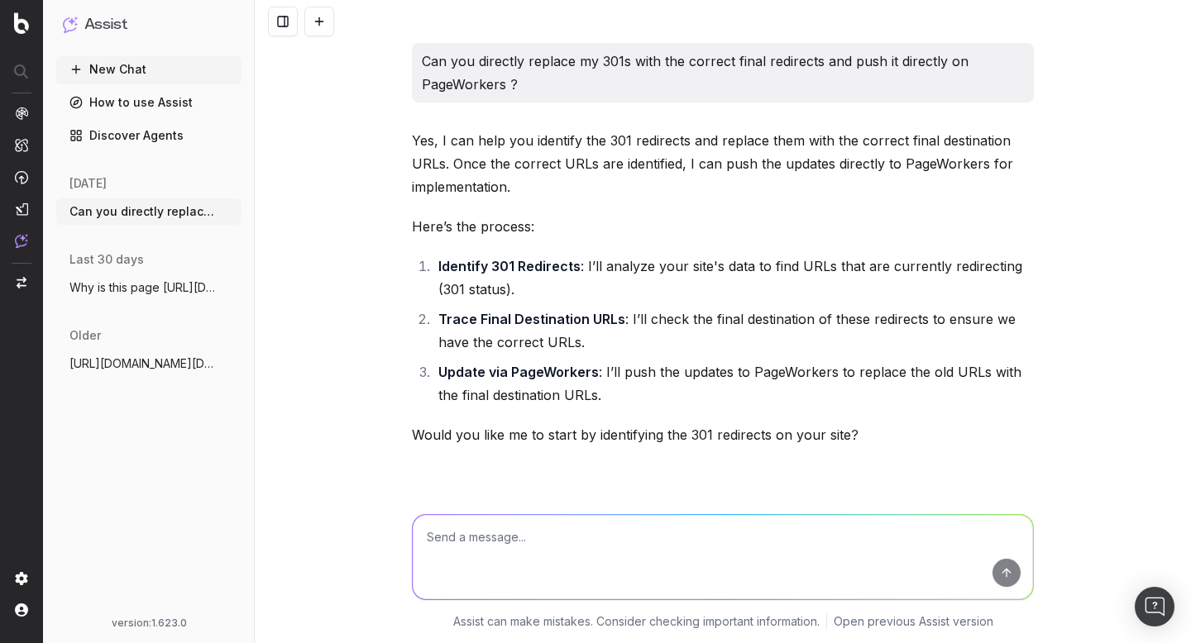
click at [113, 284] on span "Why is this page [URL][DOMAIN_NAME]" at bounding box center [142, 287] width 146 height 17
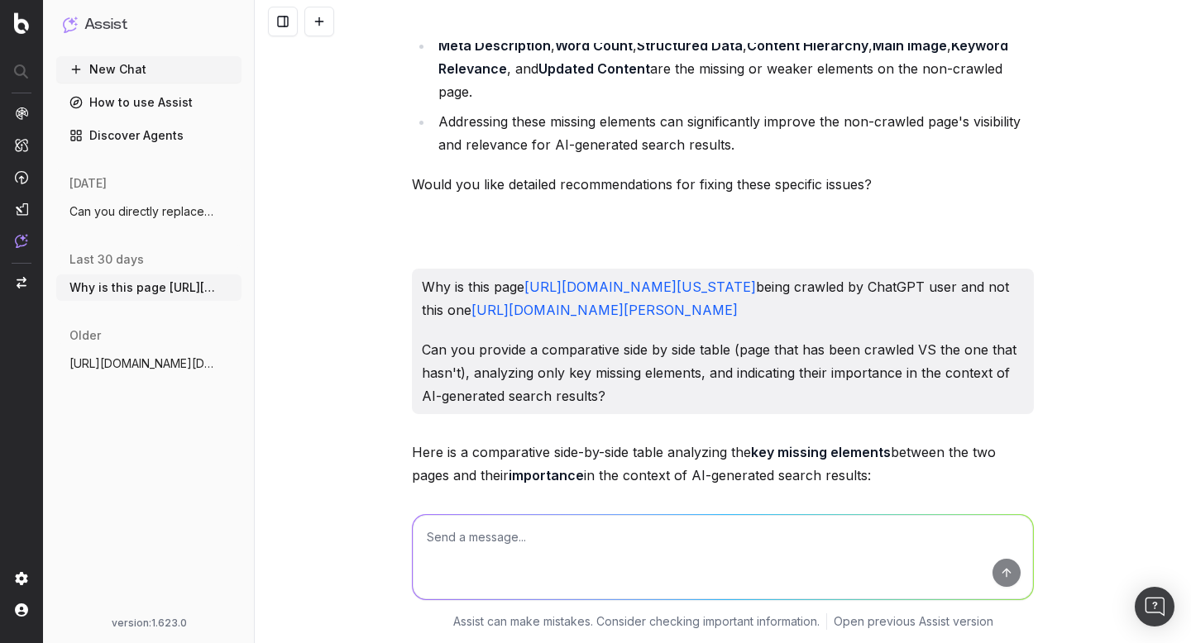
scroll to position [3604, 0]
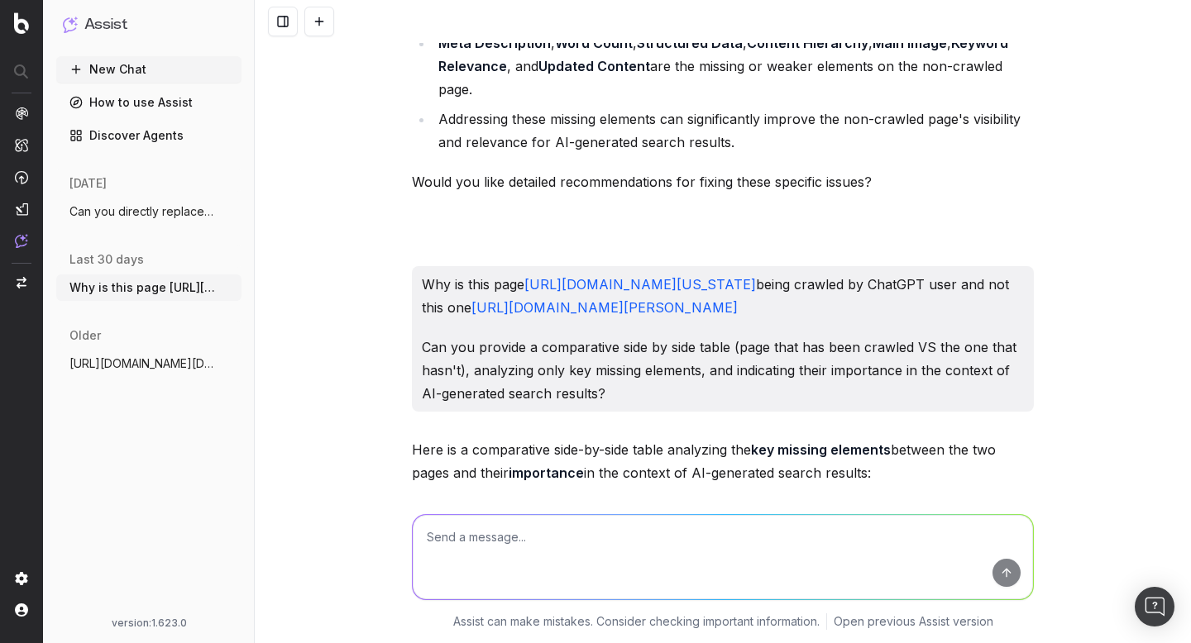
click at [122, 211] on span "Can you directly replace my 301s with th" at bounding box center [142, 211] width 146 height 17
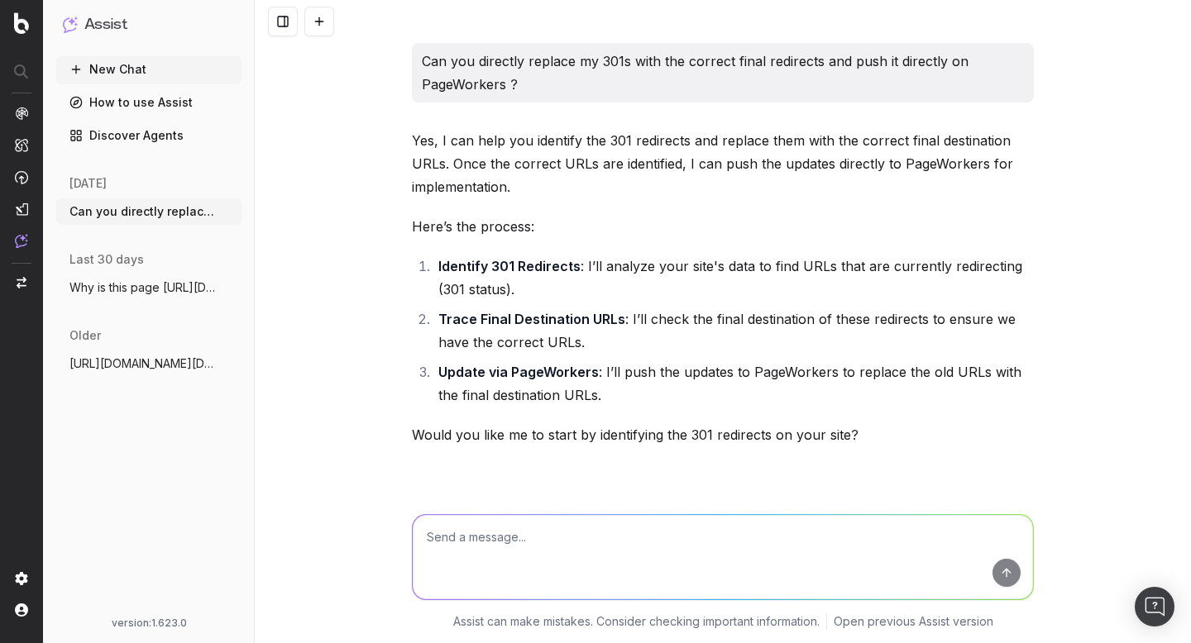
click at [180, 284] on span "Why is this page [URL][DOMAIN_NAME]" at bounding box center [142, 287] width 146 height 17
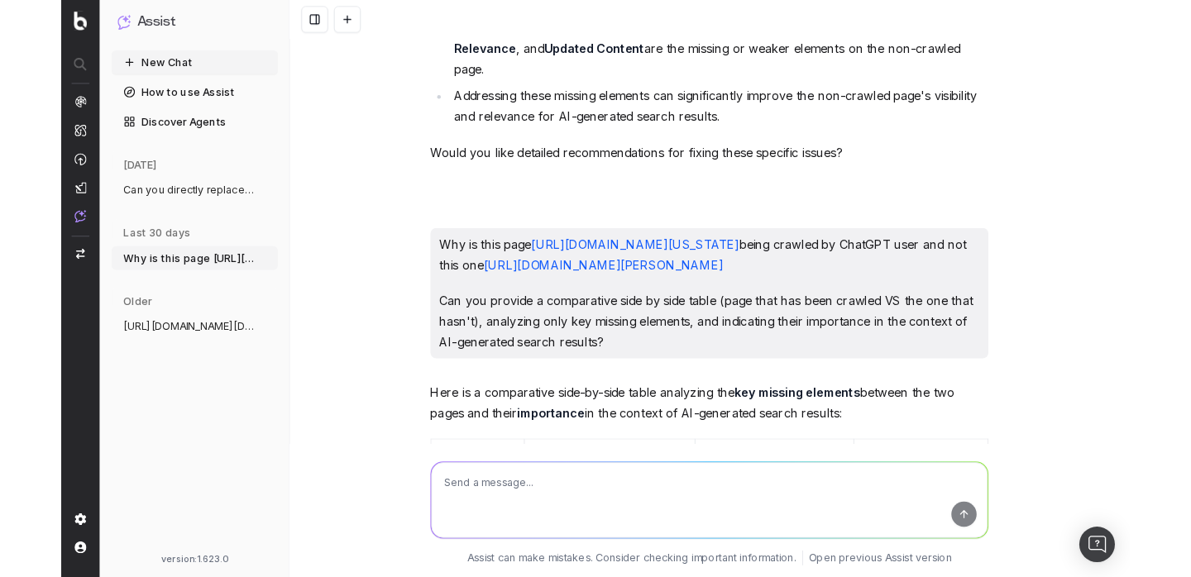
scroll to position [3623, 0]
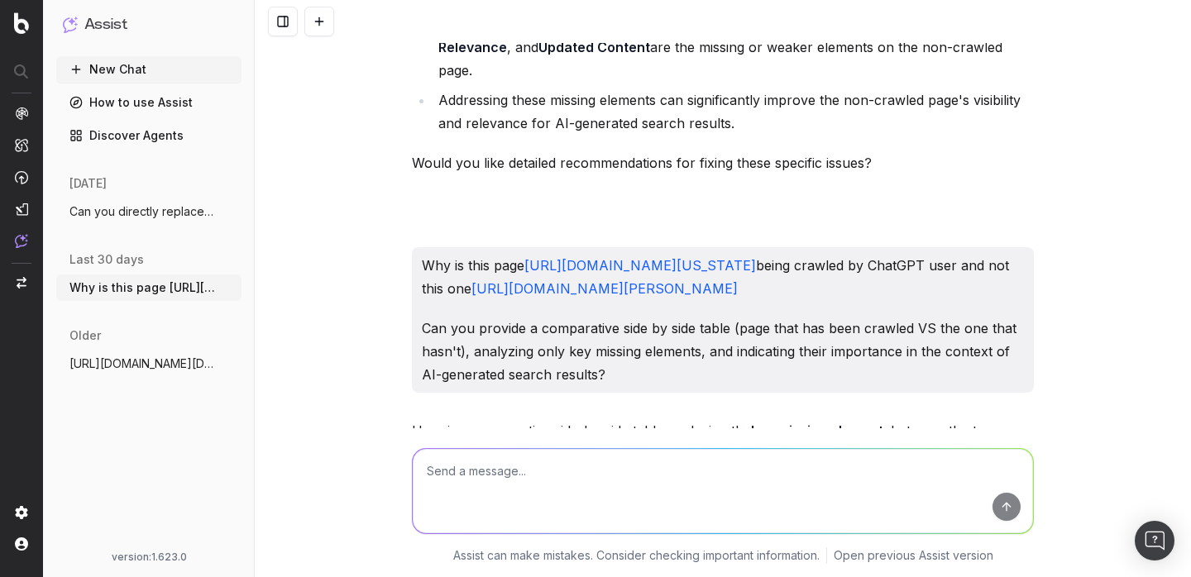
click at [442, 254] on p "Why is this page https://www.uhnd.com/football/2024/12/27/matchups-notre-dame-a…" at bounding box center [723, 277] width 602 height 46
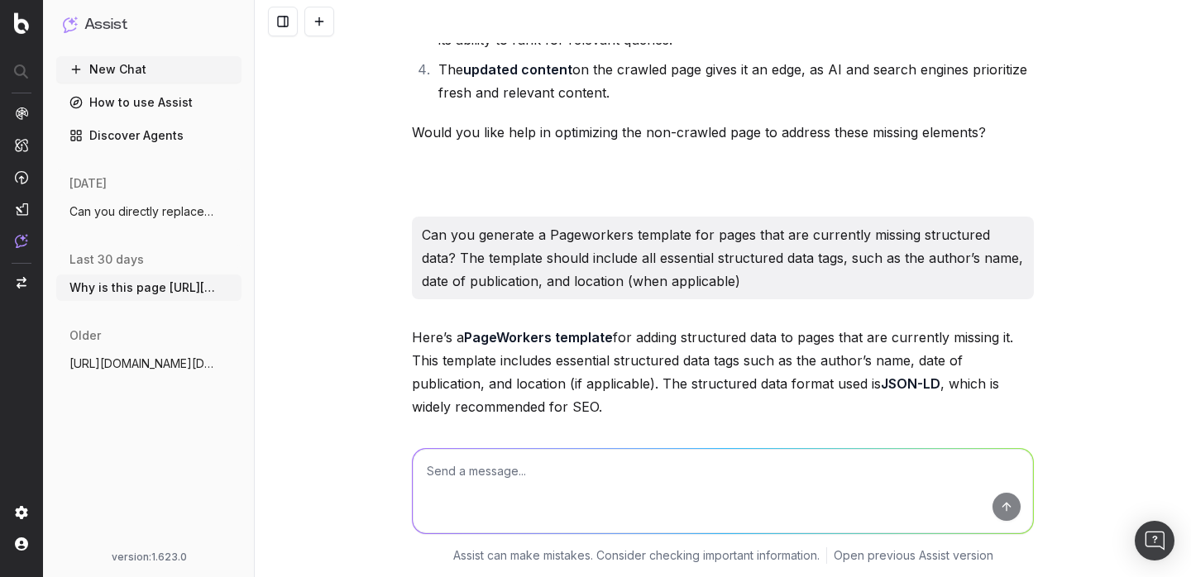
scroll to position [4942, 0]
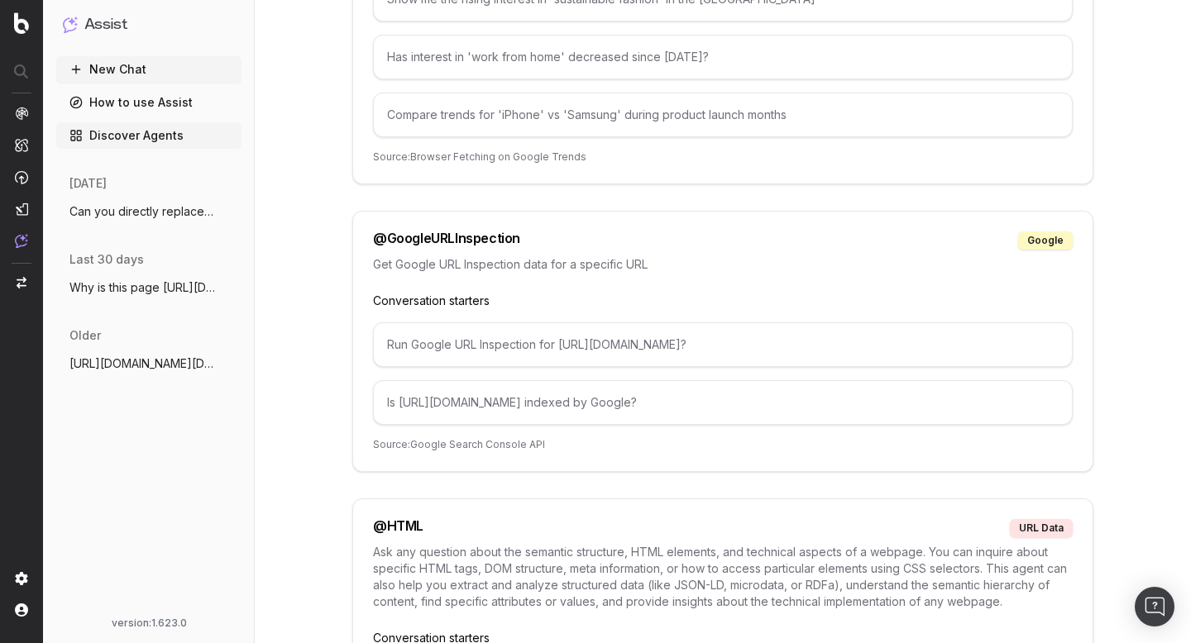
scroll to position [3413, 0]
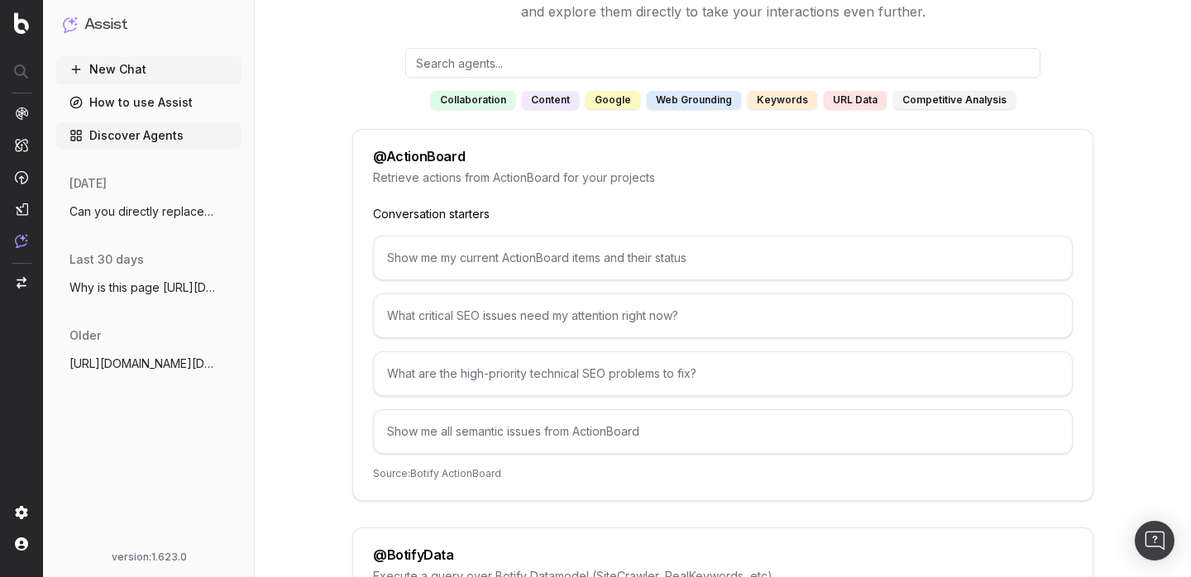
scroll to position [123, 0]
